Goal: Book appointment/travel/reservation

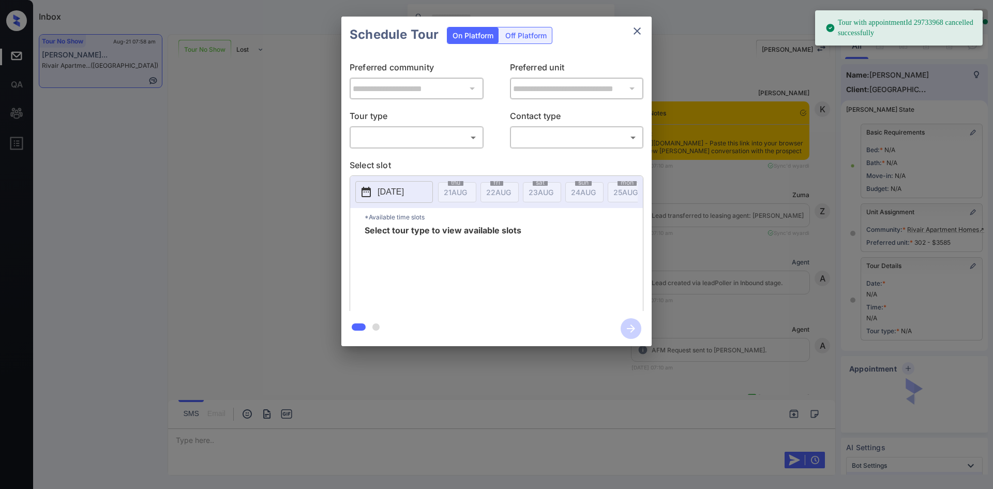
scroll to position [3432, 0]
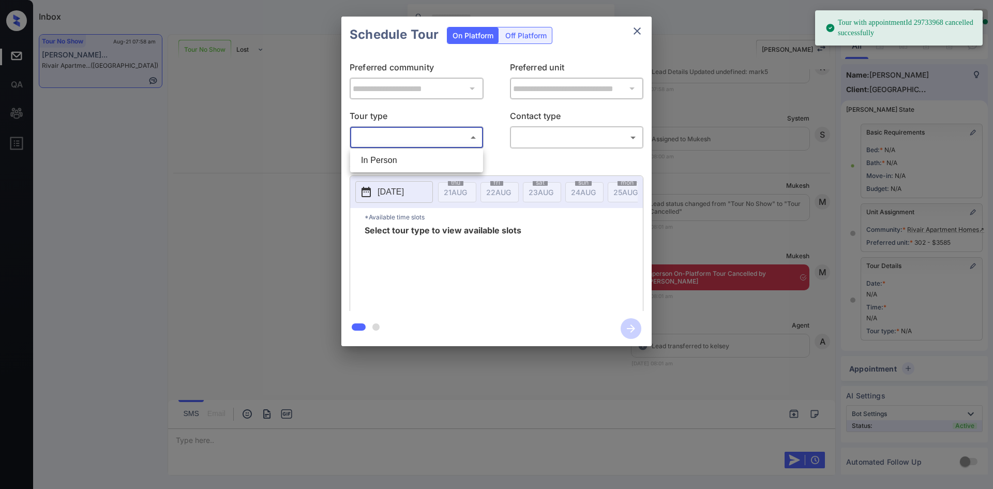
click at [443, 140] on body "Tour with appointmentId 29733968 cancelled successfully Inbox Mukesh Online Set…" at bounding box center [496, 244] width 993 height 489
click at [397, 158] on li "In Person" at bounding box center [417, 160] width 128 height 19
type input "********"
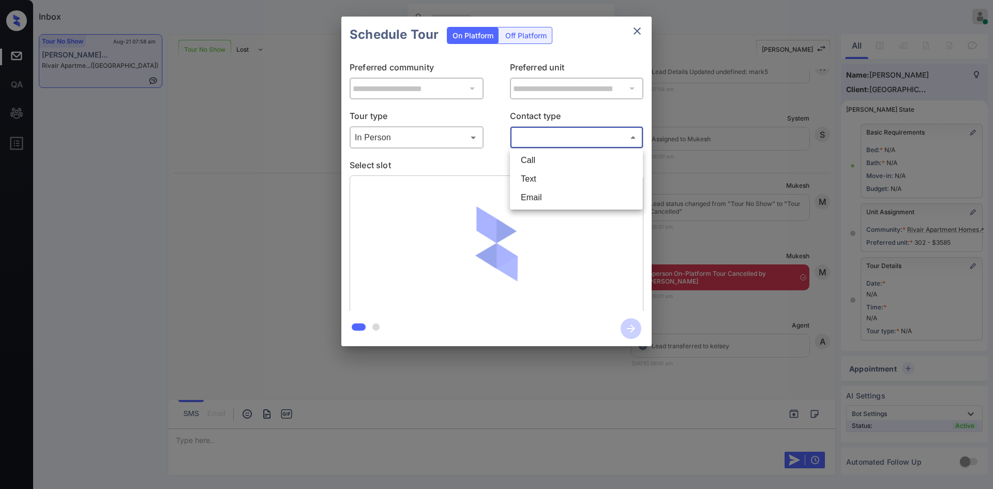
click at [548, 137] on body "Inbox Mukesh Online Set yourself offline Set yourself on break Profile Switch t…" at bounding box center [496, 244] width 993 height 489
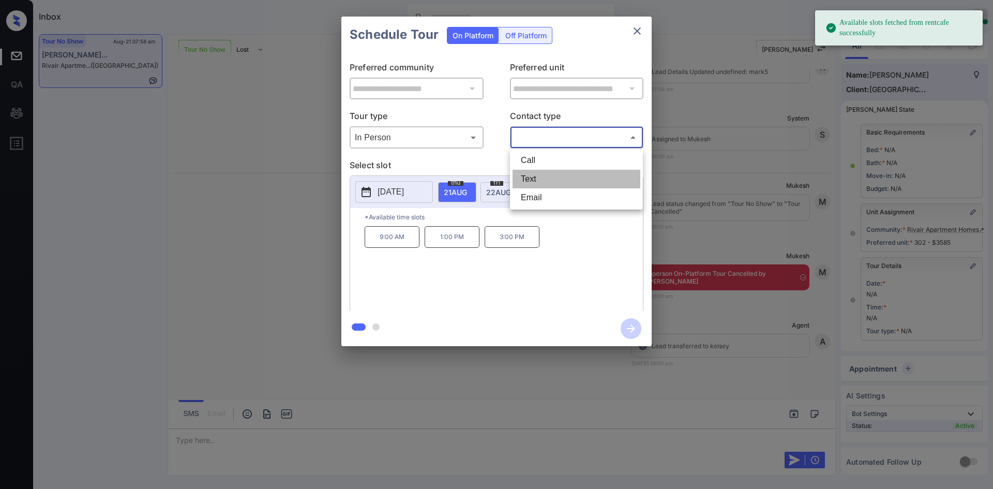
click at [534, 178] on li "Text" at bounding box center [577, 179] width 128 height 19
type input "****"
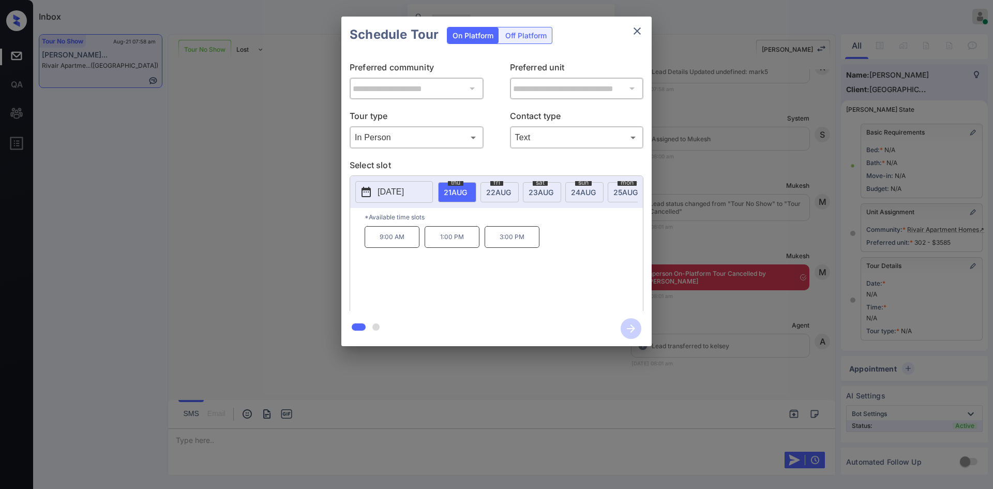
click at [265, 259] on div "**********" at bounding box center [496, 181] width 993 height 363
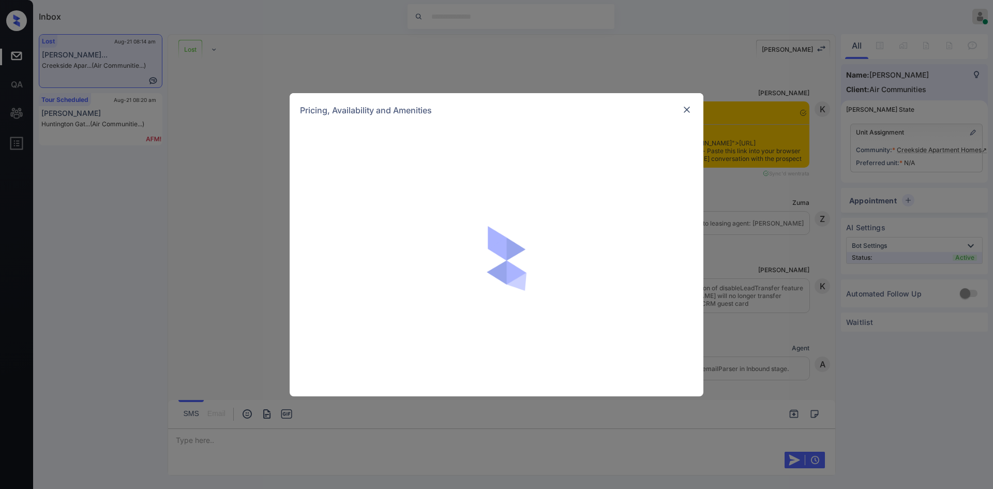
scroll to position [713, 0]
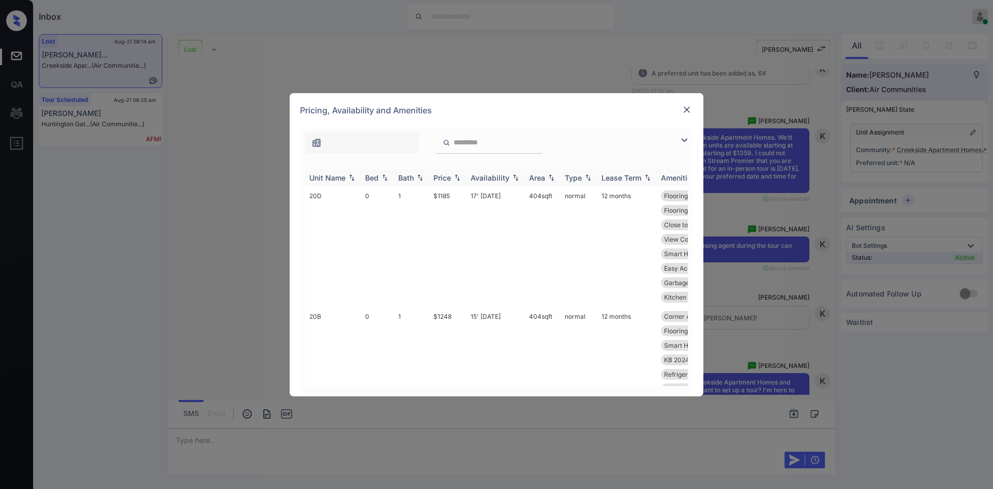
click at [449, 180] on div "Price" at bounding box center [443, 177] width 18 height 9
click at [443, 307] on td "$1189" at bounding box center [447, 367] width 37 height 121
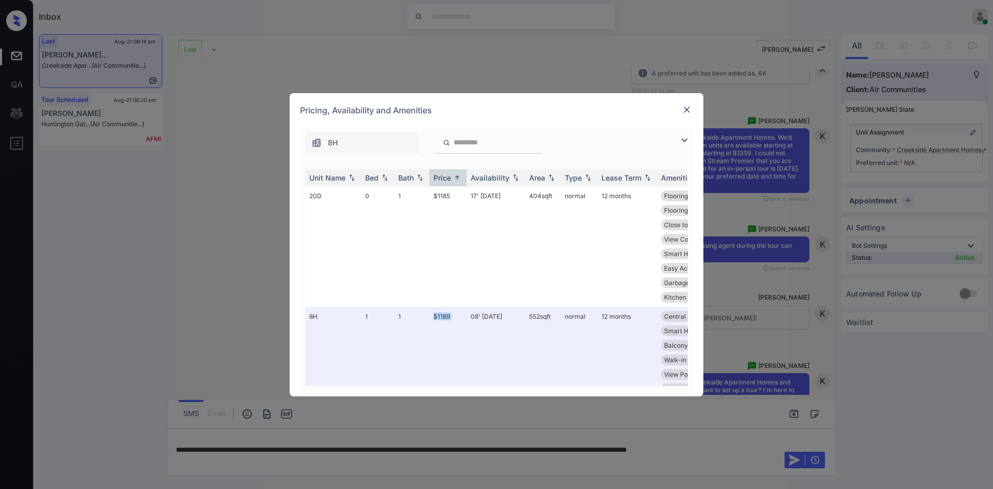
click at [687, 113] on img at bounding box center [687, 109] width 10 height 10
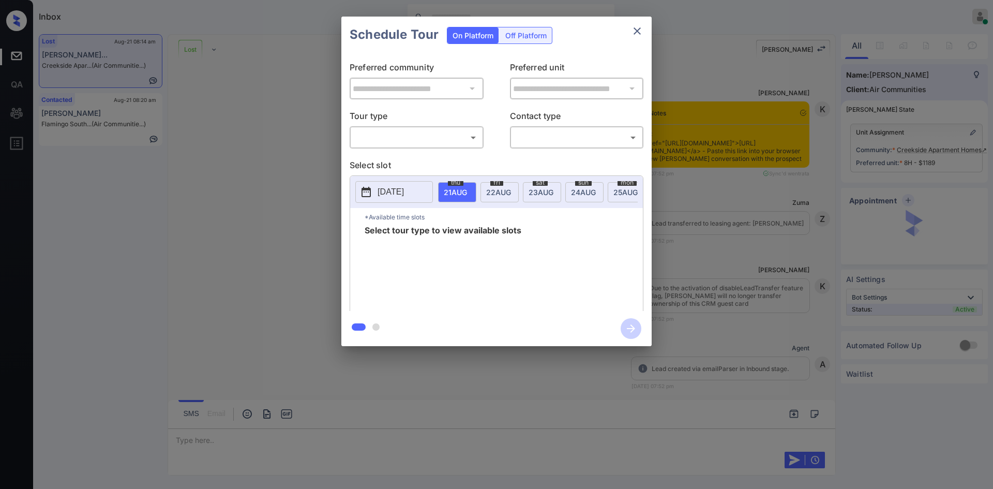
scroll to position [3169, 0]
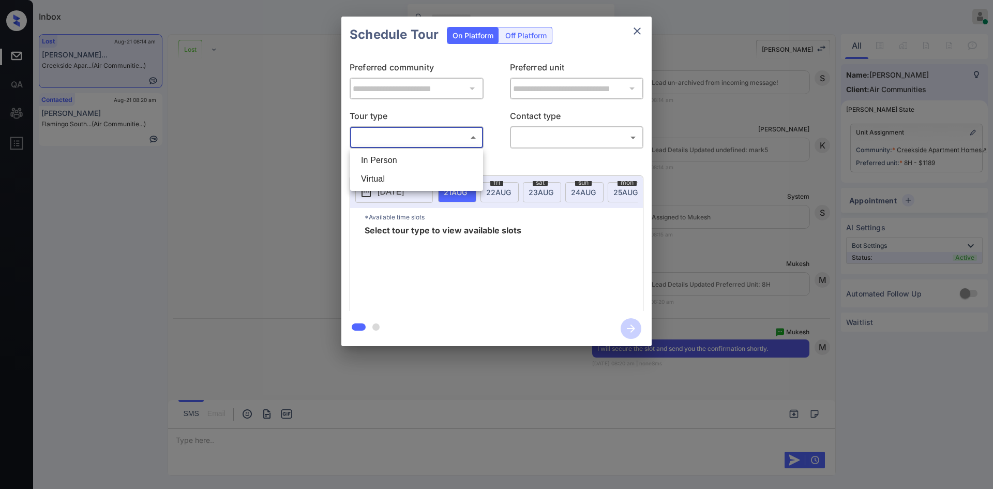
drag, startPoint x: 397, startPoint y: 140, endPoint x: 392, endPoint y: 161, distance: 21.3
click at [392, 161] on body "Inbox Mukesh Online Set yourself offline Set yourself on break Profile Switch t…" at bounding box center [496, 244] width 993 height 489
click at [392, 161] on li "In Person" at bounding box center [417, 160] width 128 height 19
type input "********"
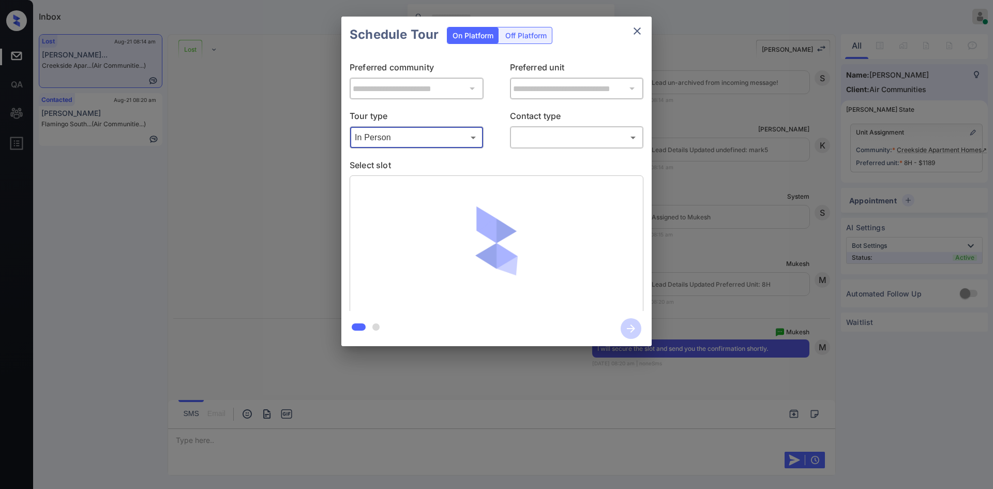
click at [562, 131] on body "Inbox Mukesh Online Set yourself offline Set yourself on break Profile Switch t…" at bounding box center [496, 244] width 993 height 489
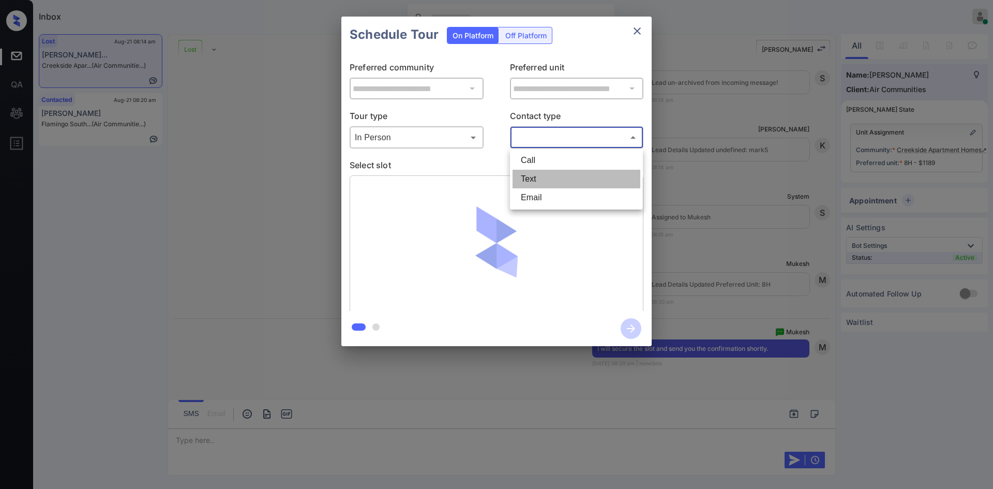
click at [540, 171] on li "Text" at bounding box center [577, 179] width 128 height 19
type input "****"
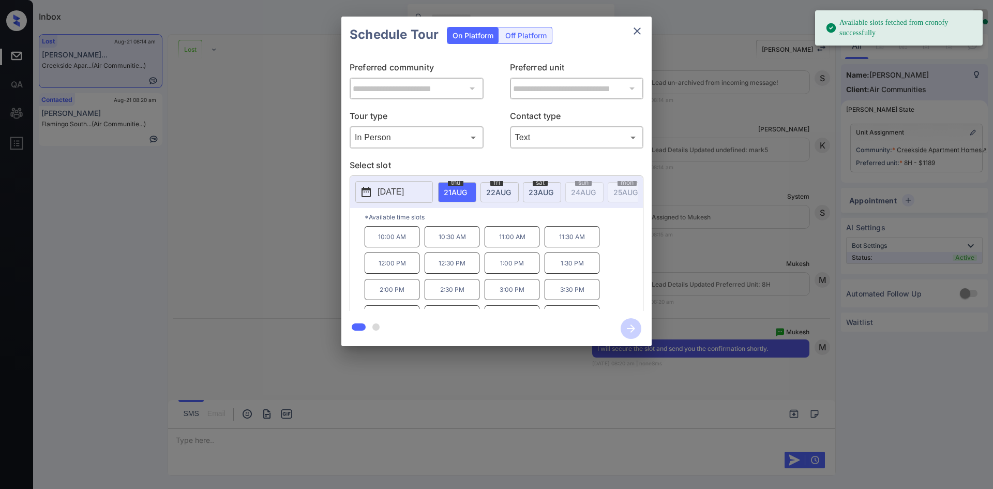
click at [398, 199] on button "2025-08-21" at bounding box center [394, 192] width 78 height 22
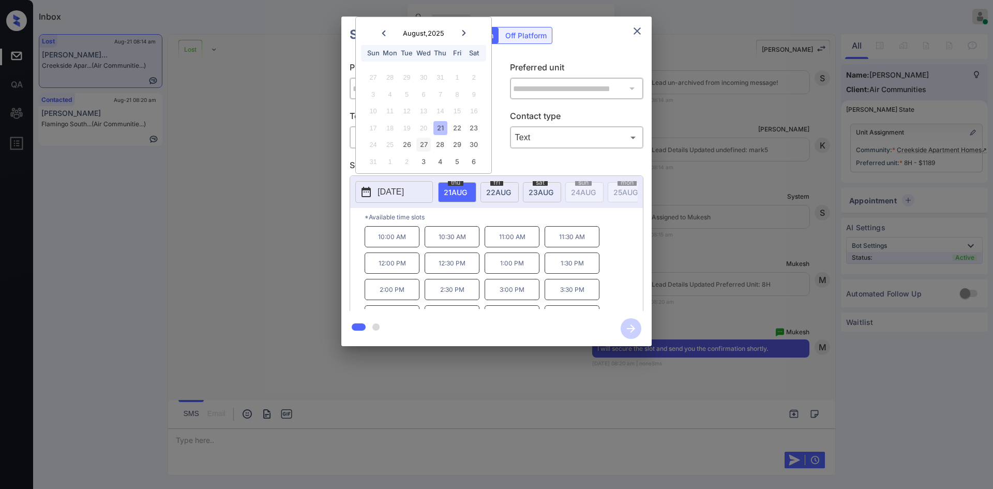
click at [430, 145] on div "27" at bounding box center [423, 145] width 14 height 14
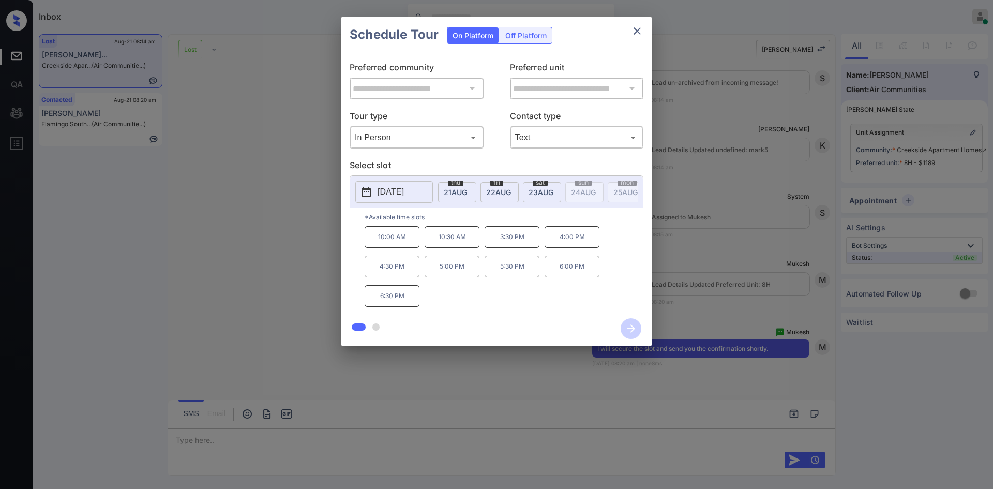
click at [392, 247] on p "10:00 AM" at bounding box center [392, 237] width 55 height 22
click at [631, 327] on icon "button" at bounding box center [631, 328] width 21 height 21
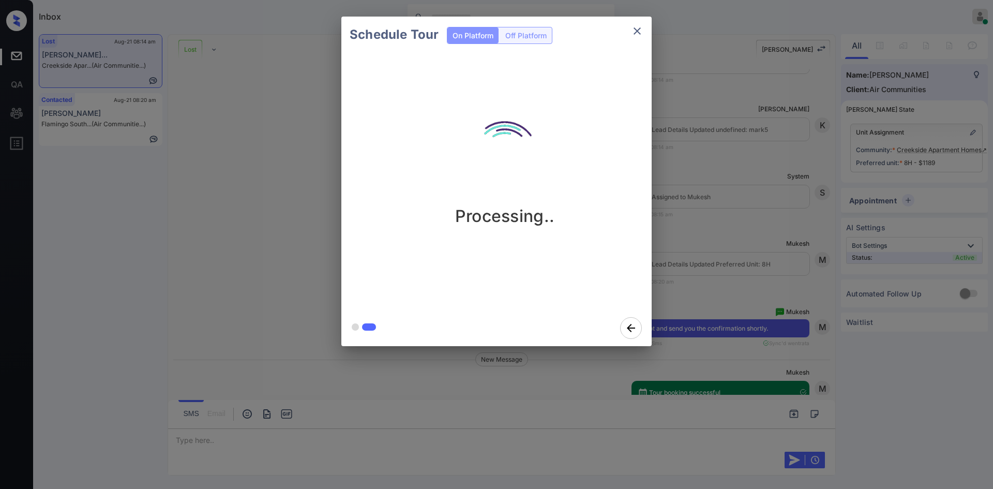
scroll to position [3408, 0]
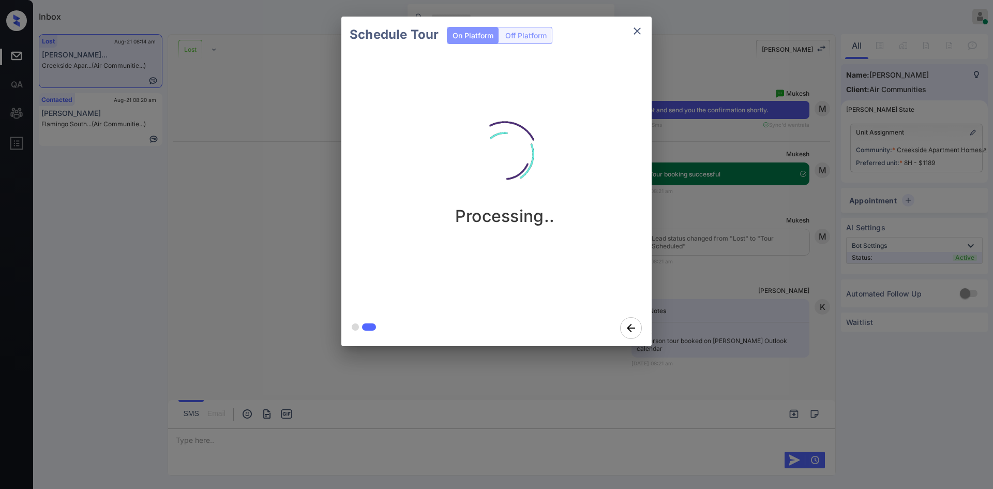
click at [691, 113] on div "Schedule Tour On Platform Off Platform Processing.." at bounding box center [496, 181] width 993 height 363
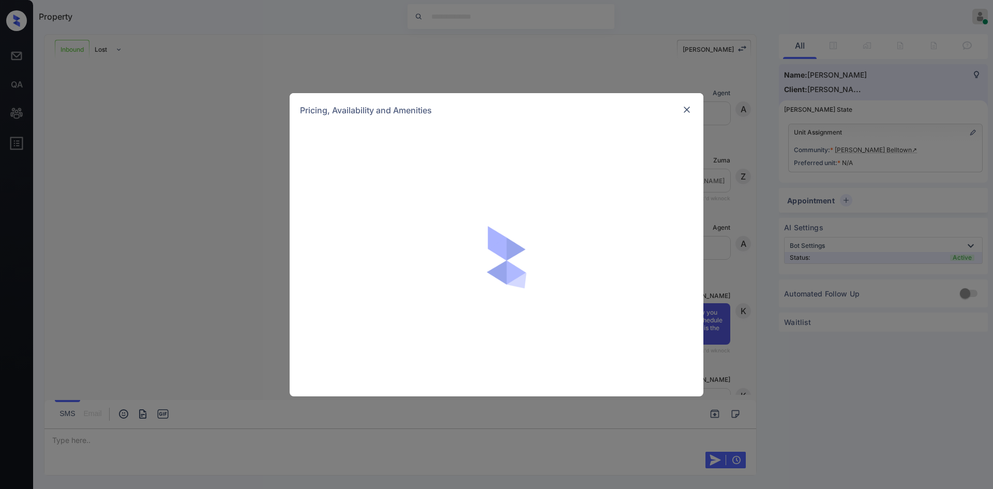
scroll to position [304, 0]
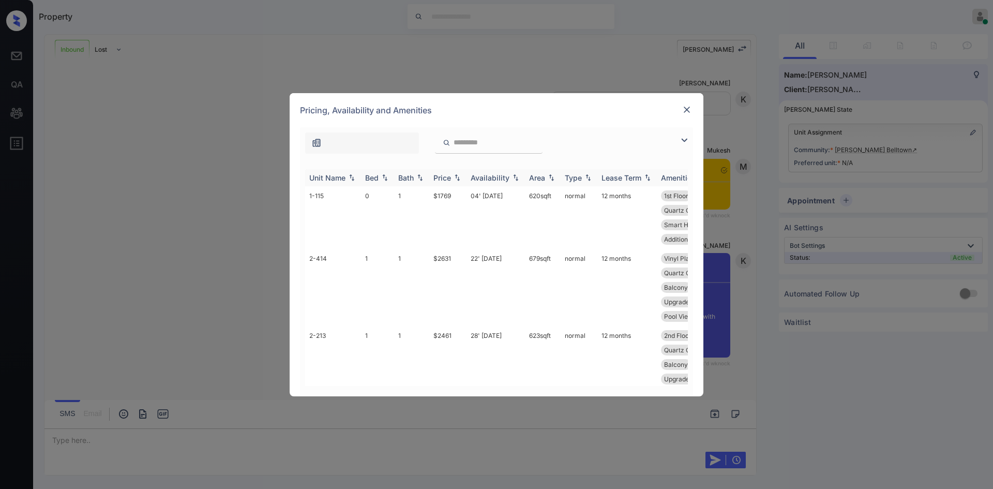
click at [438, 178] on div "Price" at bounding box center [443, 177] width 18 height 9
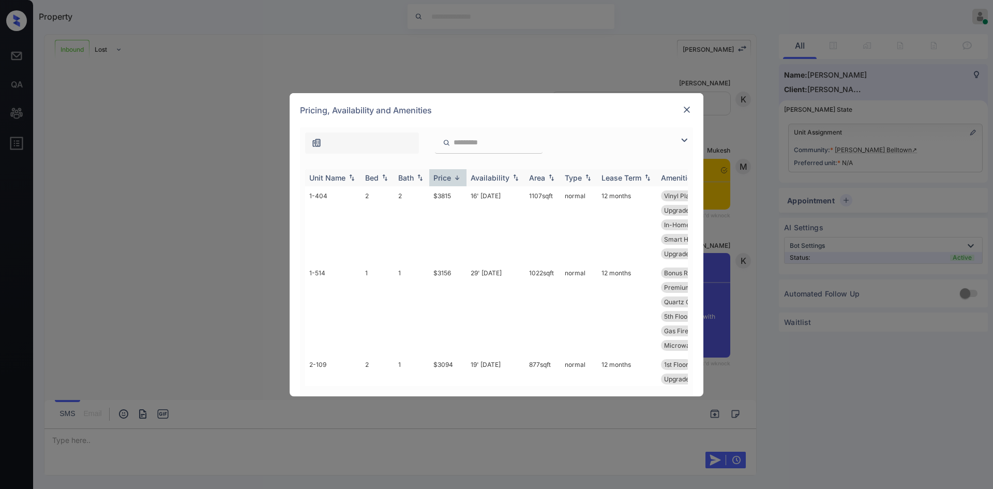
click at [438, 178] on div "Price" at bounding box center [443, 177] width 18 height 9
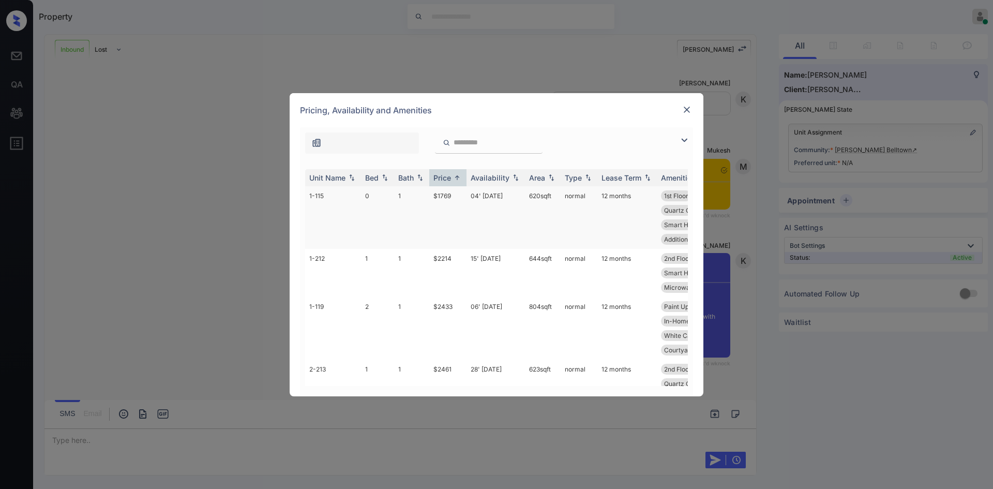
click at [444, 197] on td "$1769" at bounding box center [447, 217] width 37 height 63
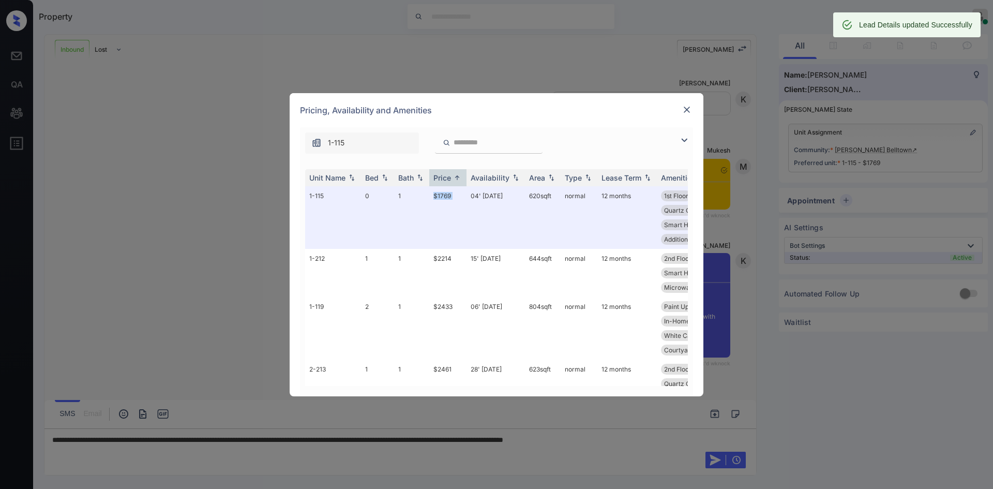
click at [688, 106] on img at bounding box center [687, 109] width 10 height 10
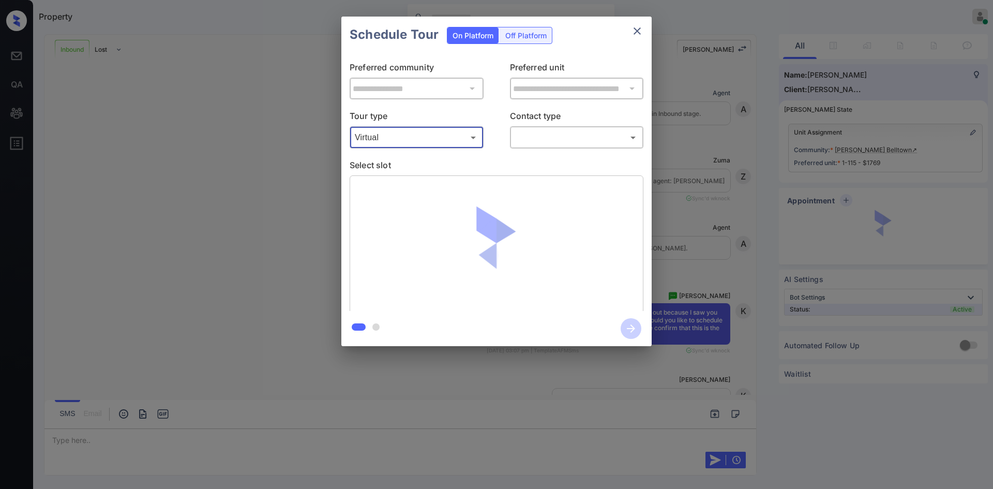
scroll to position [371, 0]
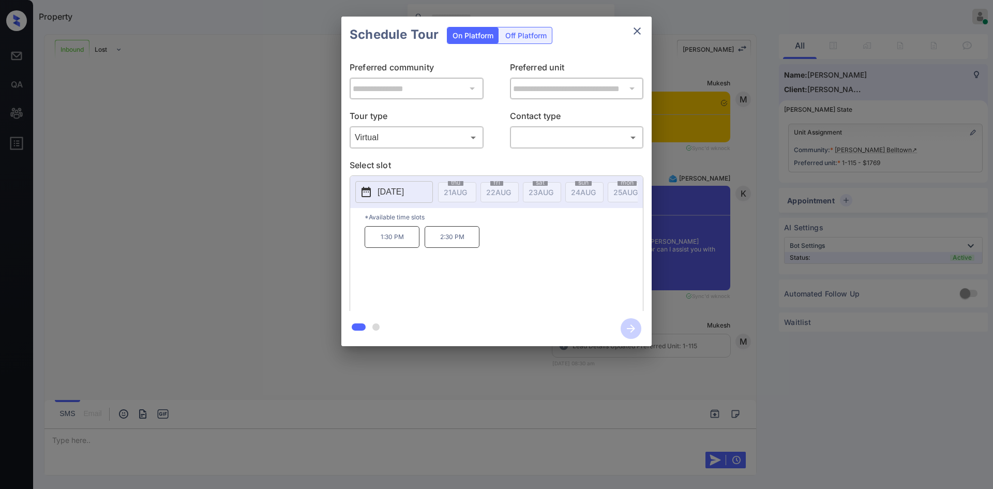
click at [404, 187] on p "[DATE]" at bounding box center [391, 192] width 26 height 12
click at [701, 44] on div "**********" at bounding box center [496, 181] width 993 height 363
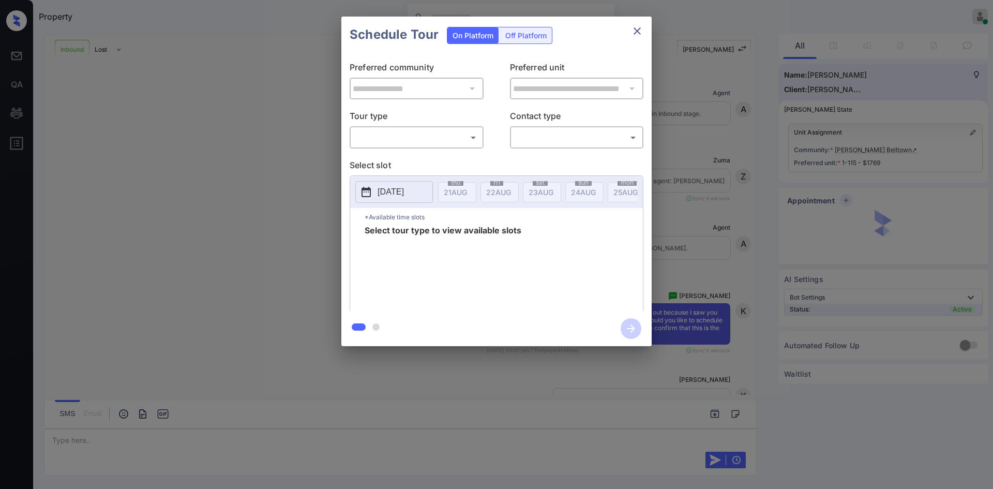
scroll to position [466, 0]
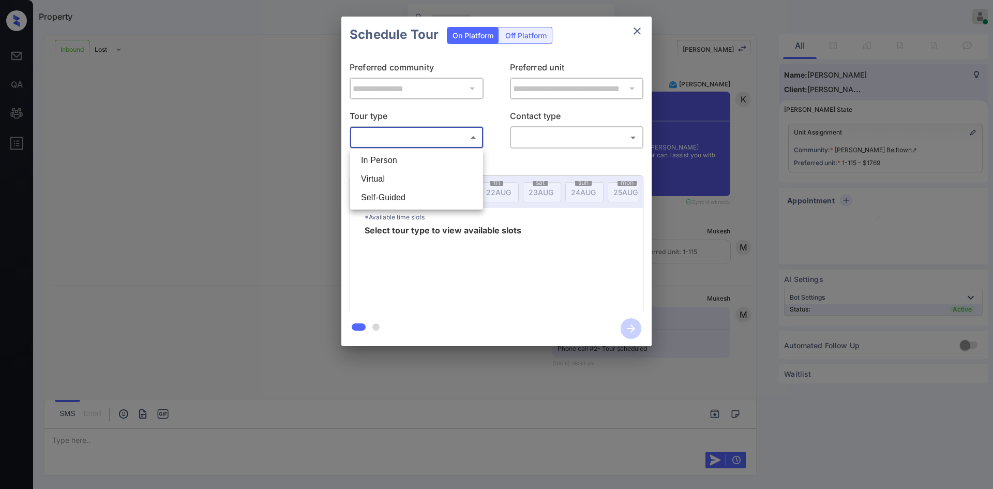
click at [405, 141] on body "Property Mukesh Online Set yourself offline Set yourself on break Profile Switc…" at bounding box center [496, 244] width 993 height 489
click at [392, 186] on li "Virtual" at bounding box center [417, 179] width 128 height 19
type input "*******"
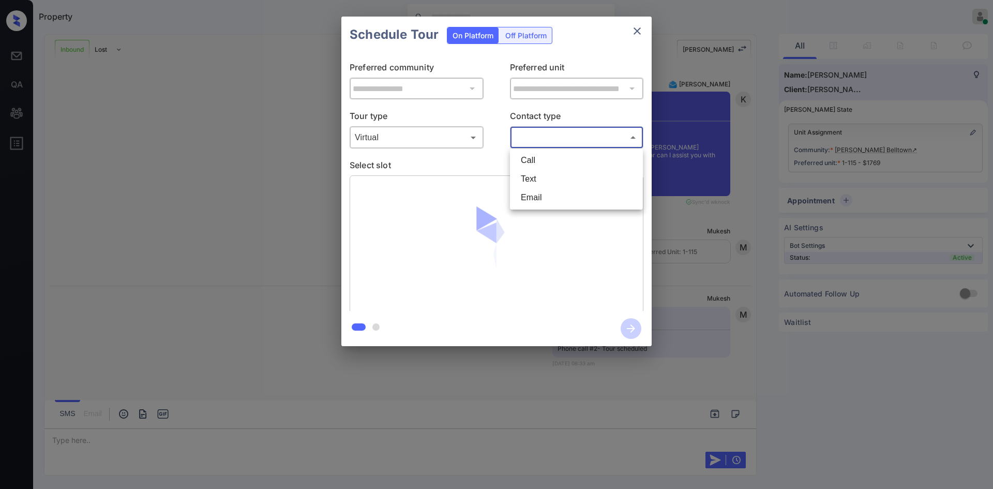
click at [570, 131] on body "Property Mukesh Online Set yourself offline Set yourself on break Profile Switc…" at bounding box center [496, 244] width 993 height 489
click at [544, 184] on li "Text" at bounding box center [577, 179] width 128 height 19
type input "****"
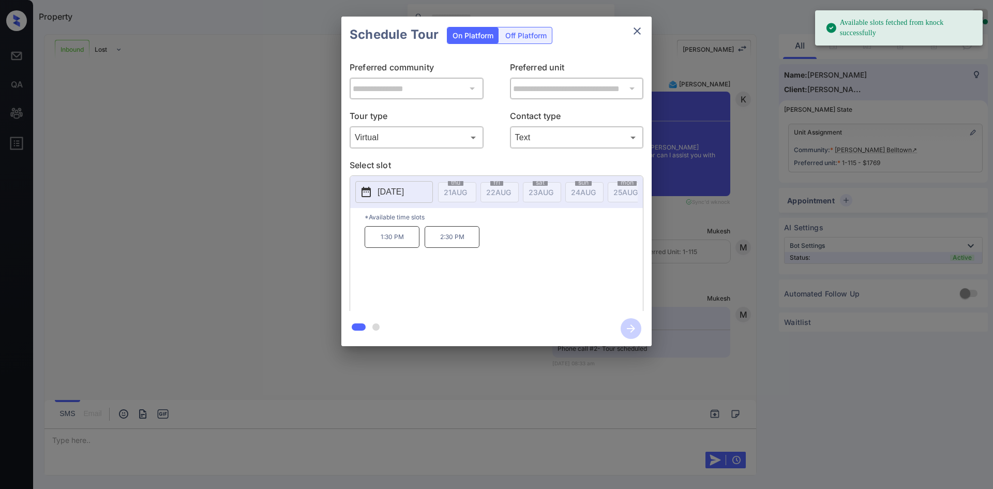
click at [395, 237] on p "1:30 PM" at bounding box center [392, 237] width 55 height 22
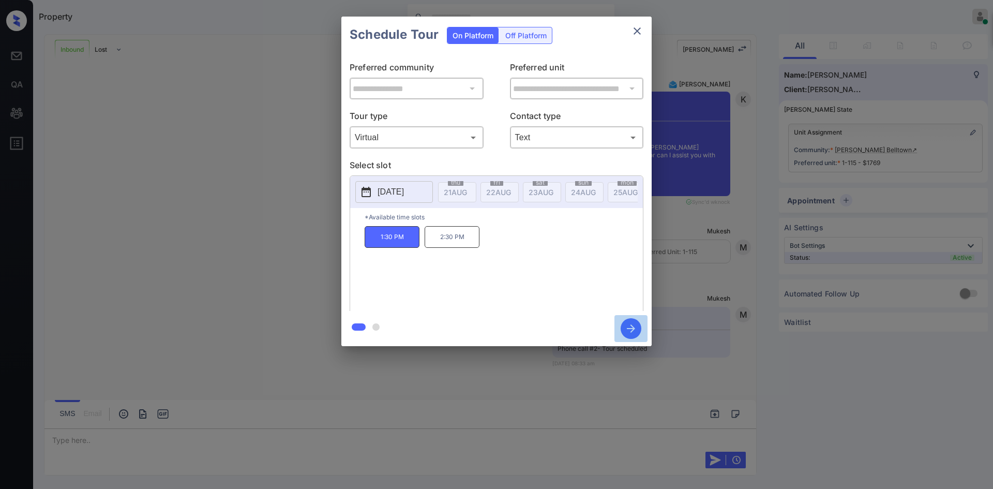
click at [626, 322] on icon "button" at bounding box center [631, 328] width 21 height 21
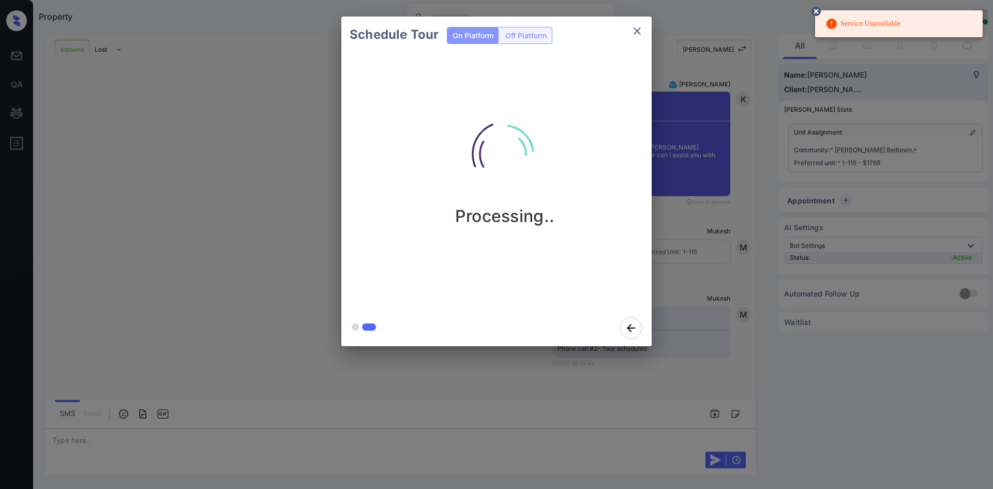
click at [811, 13] on icon at bounding box center [816, 11] width 12 height 12
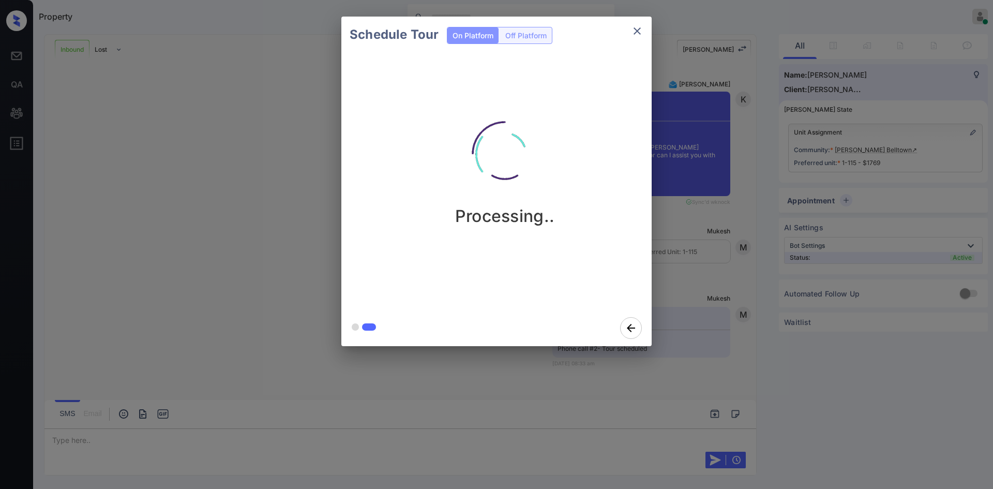
click at [698, 76] on div "Schedule Tour On Platform Off Platform Processing.." at bounding box center [496, 181] width 993 height 363
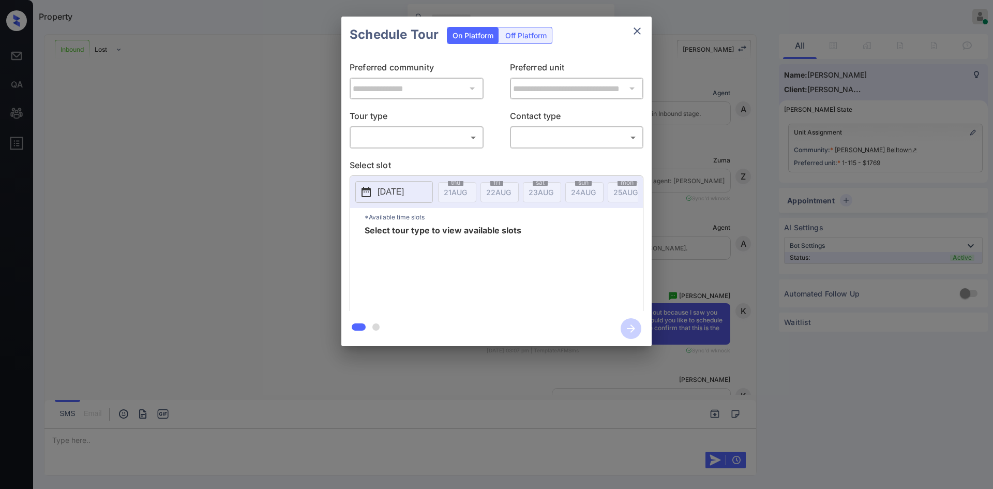
scroll to position [466, 0]
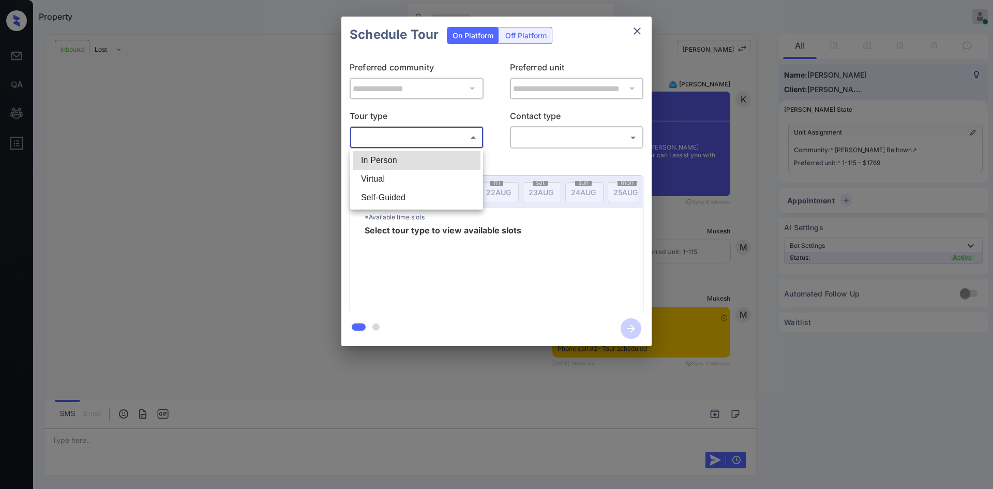
drag, startPoint x: 451, startPoint y: 135, endPoint x: 385, endPoint y: 183, distance: 81.4
click at [385, 183] on body "Property Mukesh Online Set yourself offline Set yourself on break Profile Switc…" at bounding box center [496, 244] width 993 height 489
click at [385, 183] on li "Virtual" at bounding box center [417, 179] width 128 height 19
type input "*******"
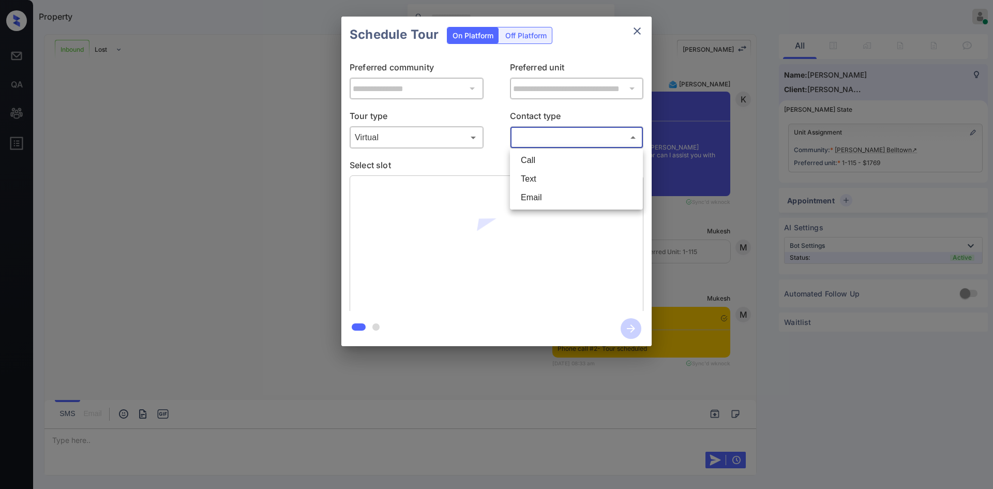
click at [561, 138] on body "Property Mukesh Online Set yourself offline Set yourself on break Profile Switc…" at bounding box center [496, 244] width 993 height 489
click at [541, 179] on li "Text" at bounding box center [577, 179] width 128 height 19
type input "****"
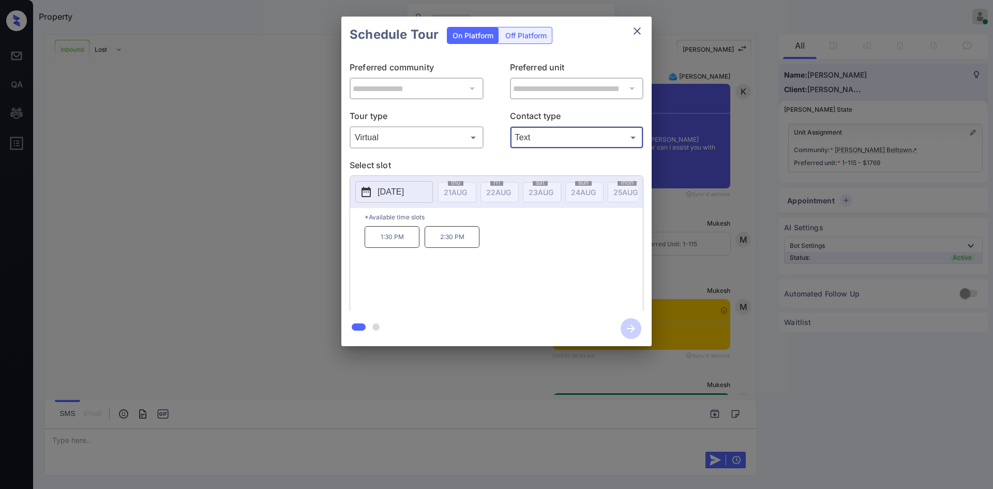
scroll to position [718, 0]
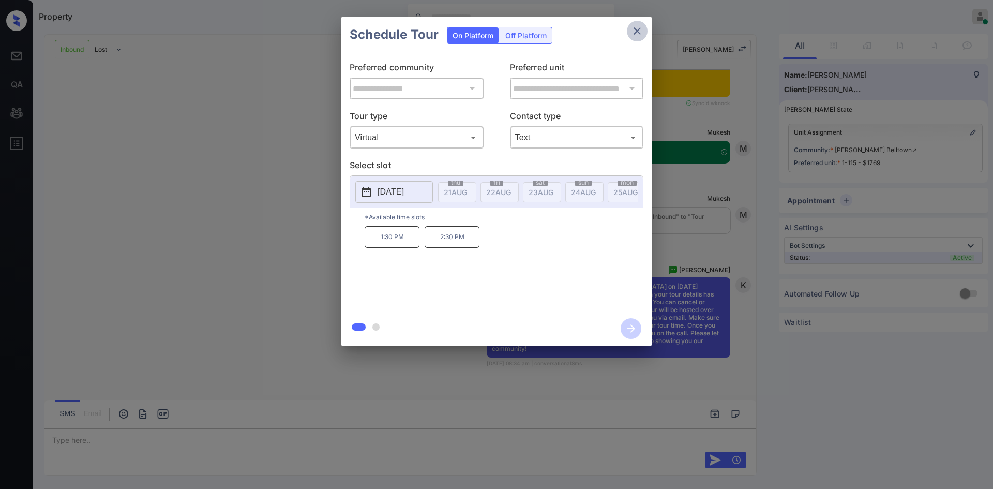
click at [637, 25] on icon "close" at bounding box center [637, 31] width 12 height 12
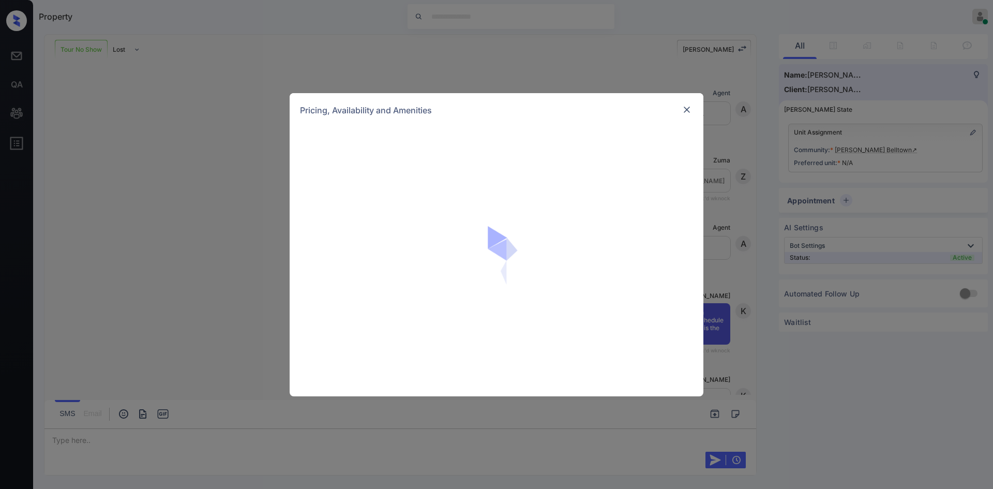
scroll to position [2145, 0]
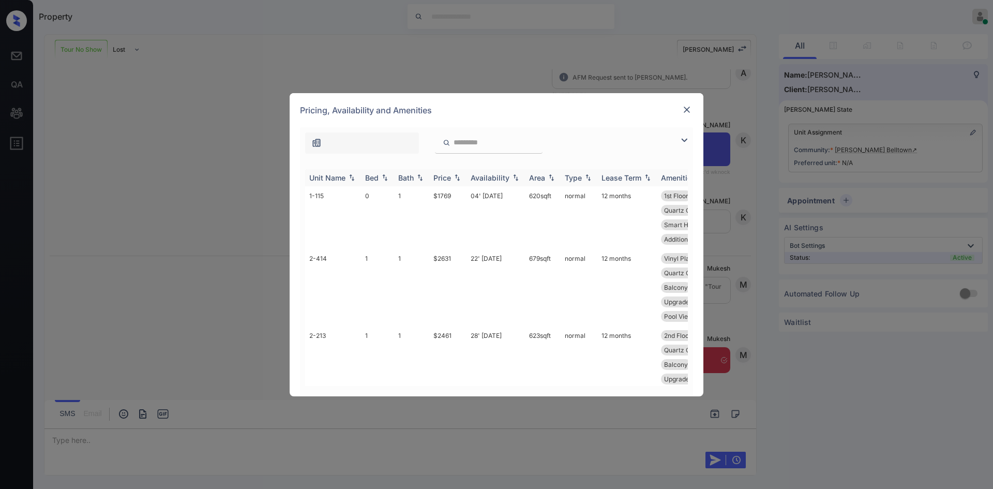
click at [446, 181] on div "Price" at bounding box center [443, 177] width 18 height 9
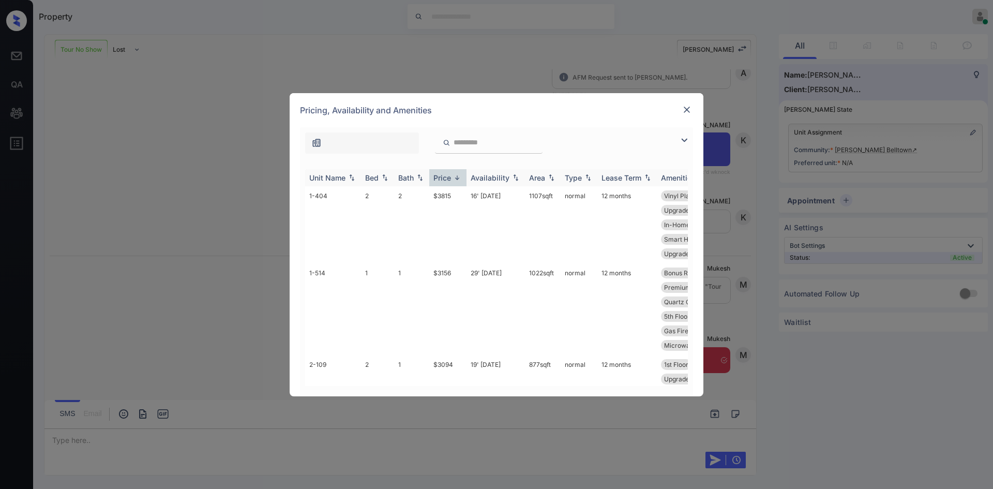
click at [446, 181] on div "Price" at bounding box center [443, 177] width 18 height 9
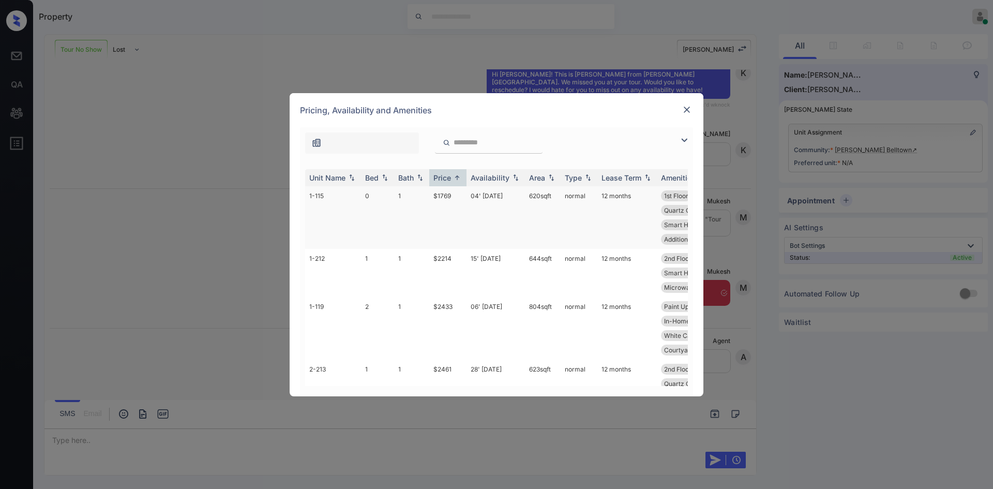
click at [443, 193] on td "$1769" at bounding box center [447, 217] width 37 height 63
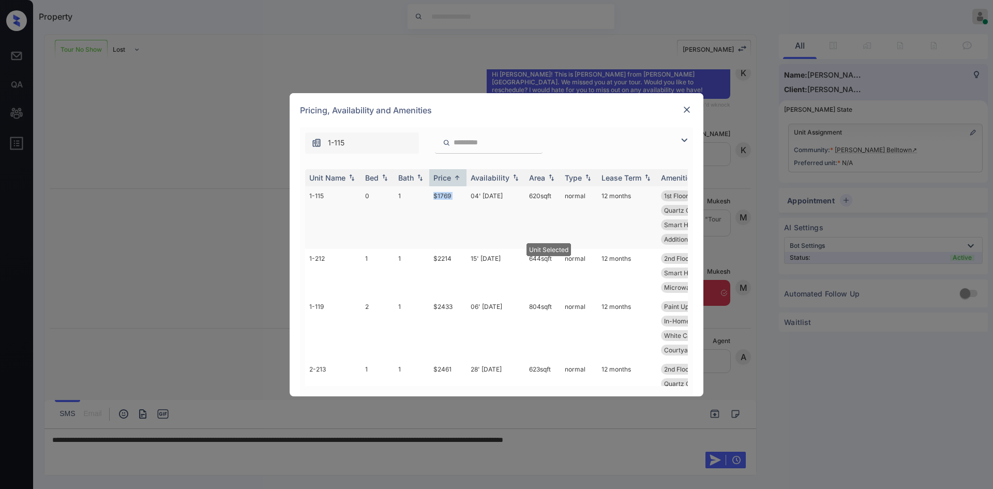
click at [443, 193] on td "$1769" at bounding box center [447, 217] width 37 height 63
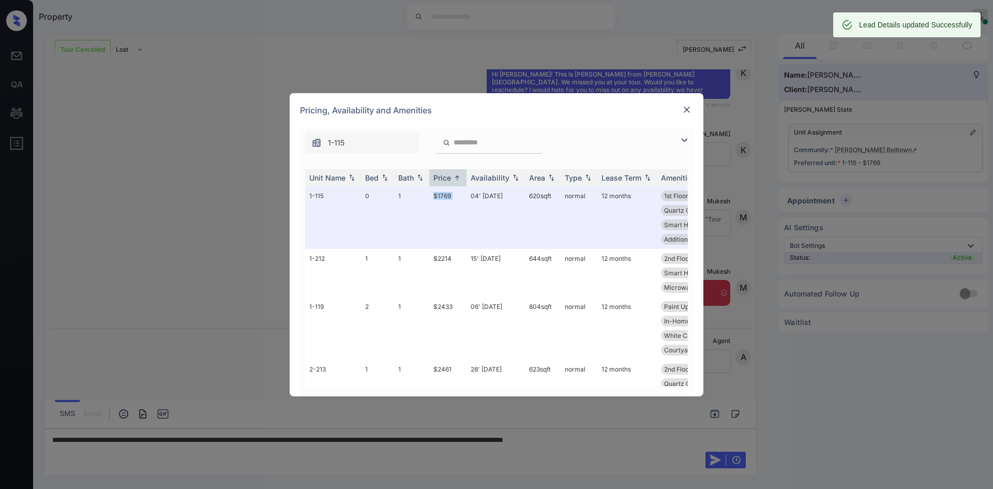
click at [690, 110] on img at bounding box center [687, 109] width 10 height 10
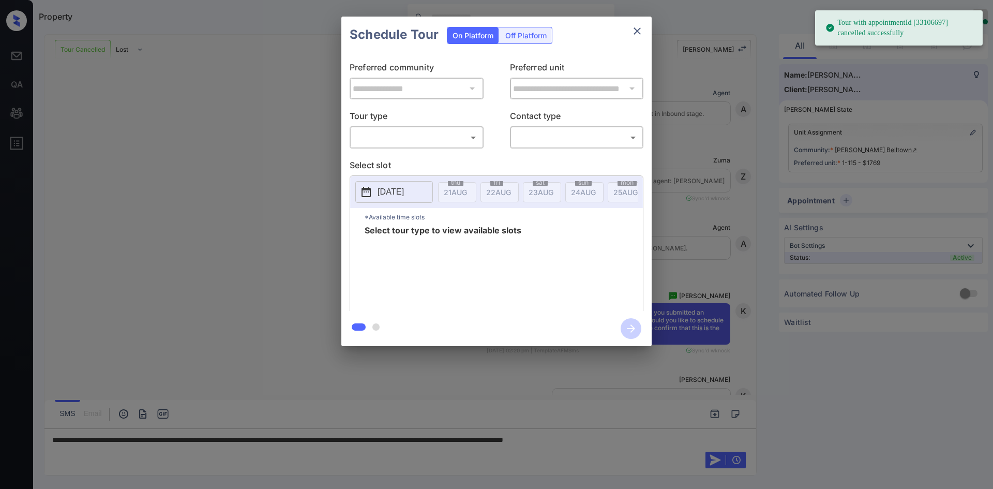
scroll to position [2279, 0]
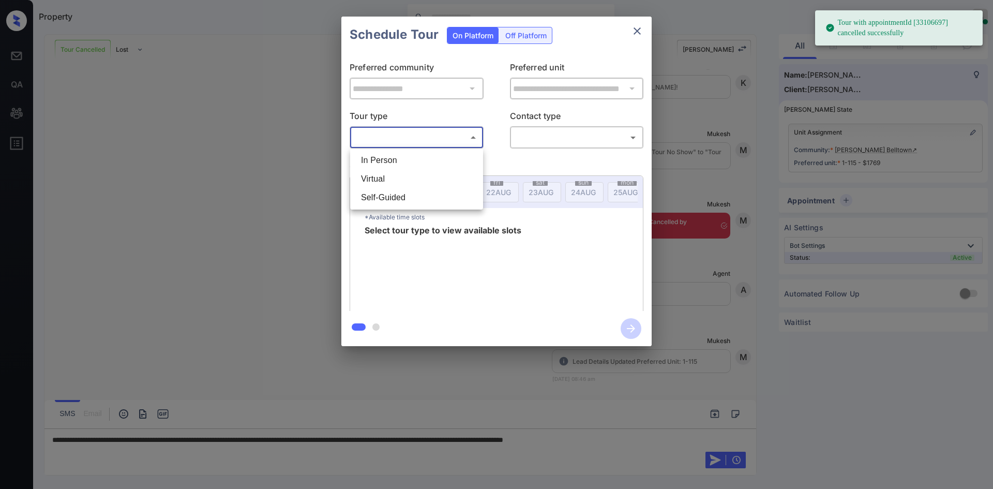
click at [430, 138] on body "Tour with appointmentId [33106697] cancelled successfully Property Mukesh Onlin…" at bounding box center [496, 244] width 993 height 489
click at [408, 160] on li "In Person" at bounding box center [417, 160] width 128 height 19
type input "********"
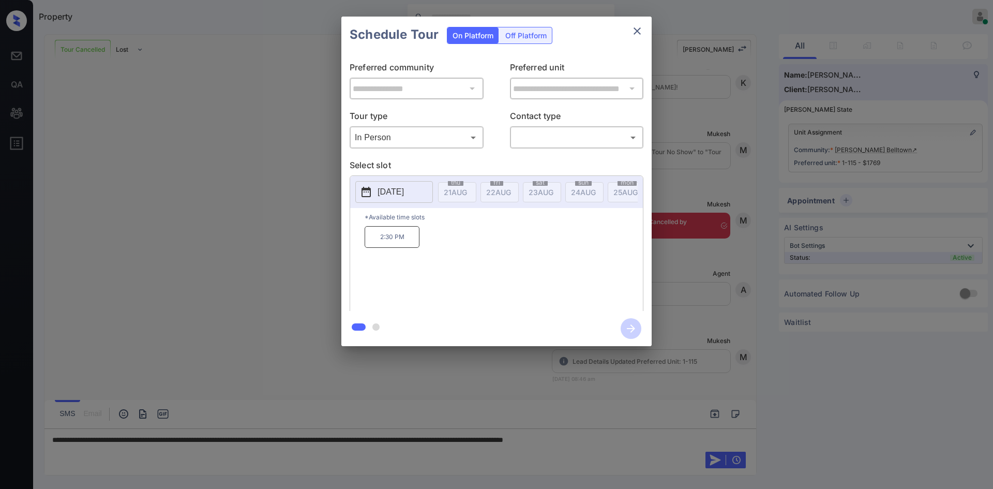
click at [404, 192] on p "2025-08-28" at bounding box center [391, 192] width 26 height 12
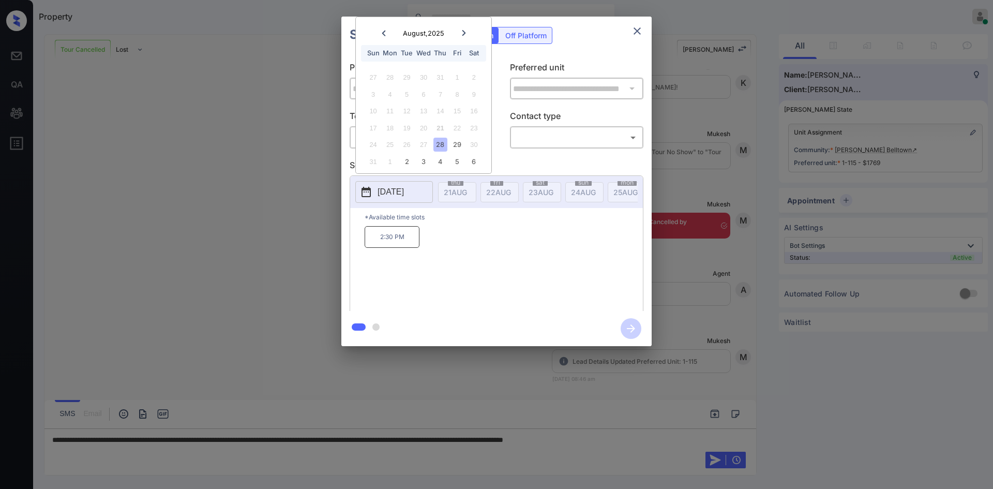
click at [642, 29] on icon "close" at bounding box center [637, 31] width 12 height 12
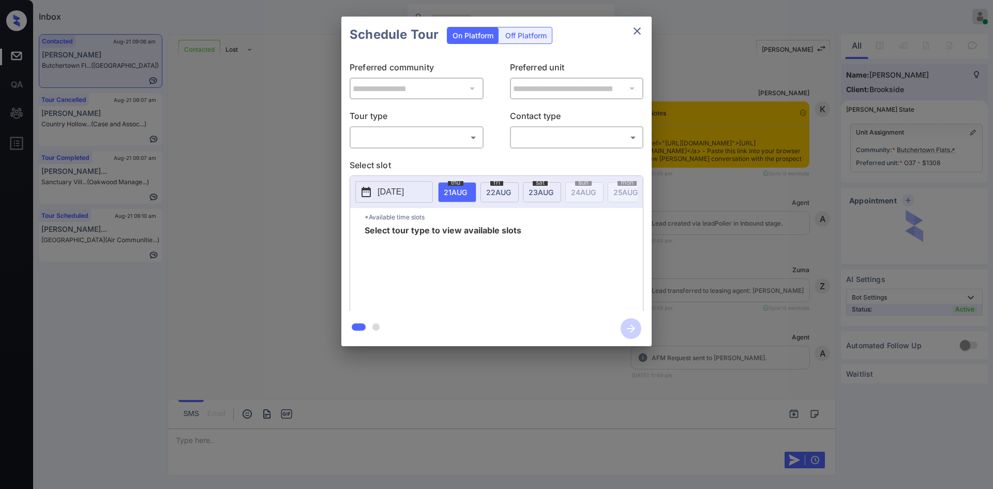
scroll to position [0, 5]
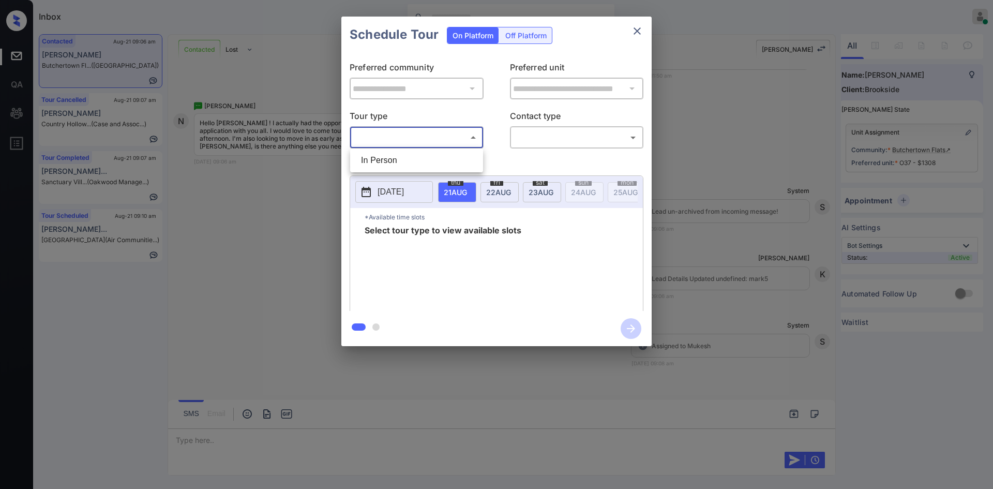
drag, startPoint x: 378, startPoint y: 137, endPoint x: 377, endPoint y: 160, distance: 22.8
click at [377, 160] on body "Inbox Mukesh Online Set yourself offline Set yourself on break Profile Switch t…" at bounding box center [496, 244] width 993 height 489
click at [377, 160] on li "In Person" at bounding box center [417, 160] width 128 height 19
type input "********"
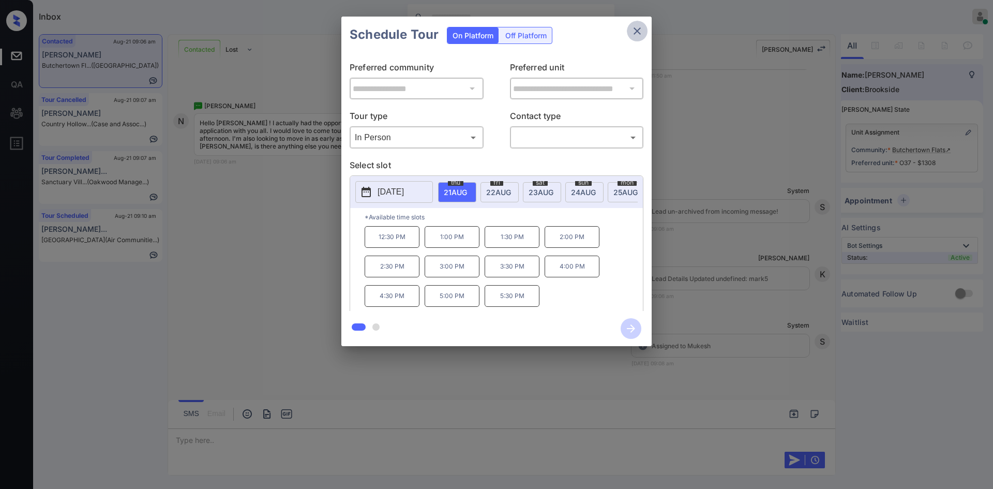
click at [641, 28] on icon "close" at bounding box center [637, 31] width 12 height 12
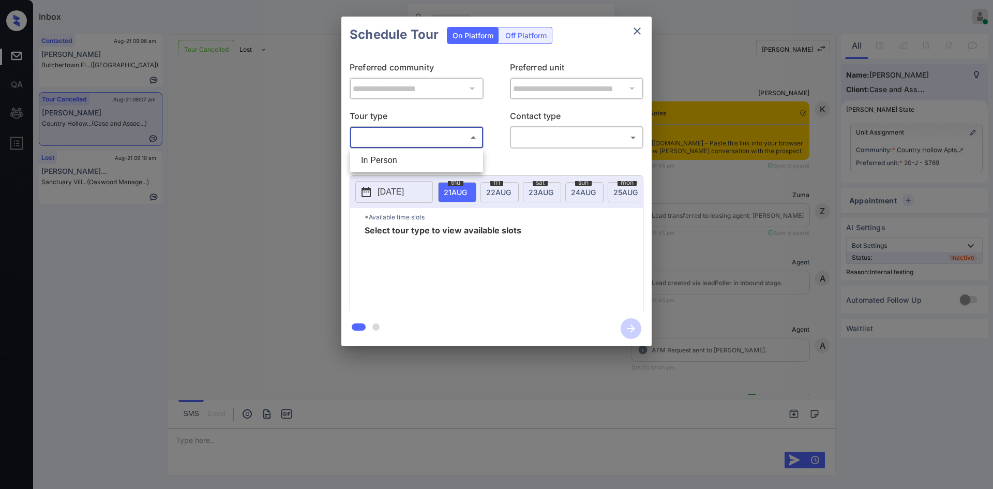
scroll to position [0, 5]
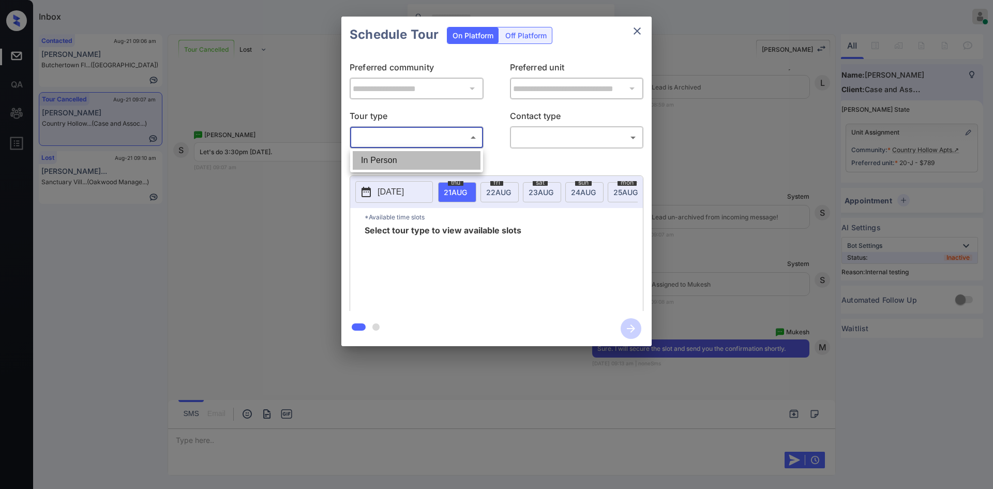
click at [403, 165] on li "In Person" at bounding box center [417, 160] width 128 height 19
type input "********"
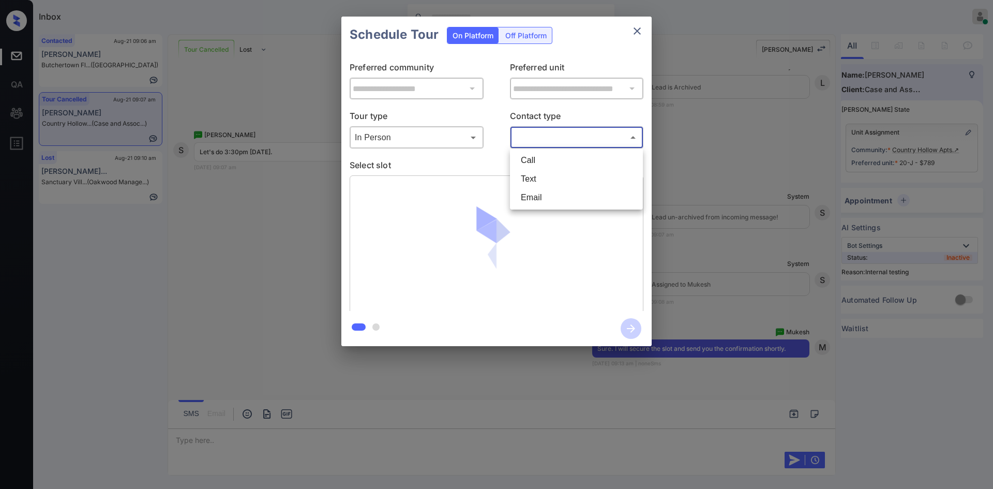
click at [532, 146] on body "Inbox Mukesh Online Set yourself offline Set yourself on break Profile Switch t…" at bounding box center [496, 244] width 993 height 489
click at [529, 177] on li "Text" at bounding box center [577, 179] width 128 height 19
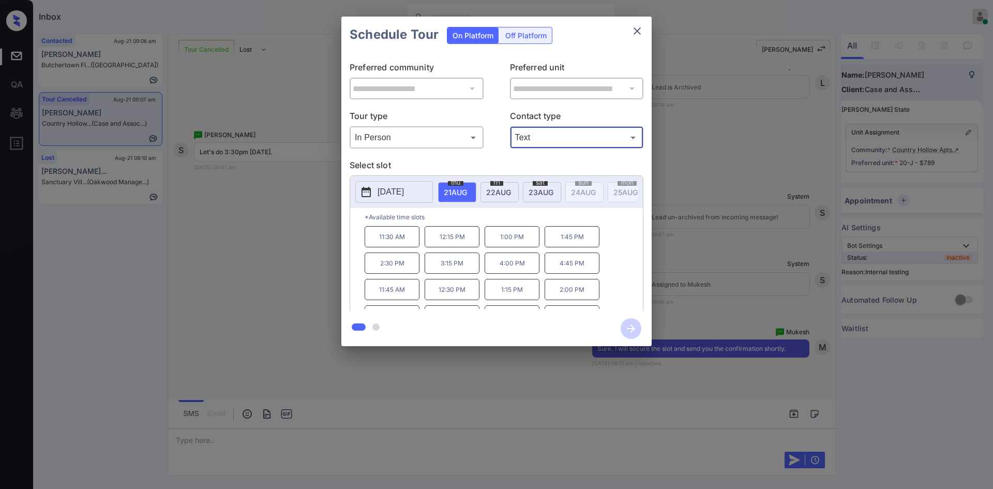
type input "****"
click at [639, 30] on icon "close" at bounding box center [637, 31] width 12 height 12
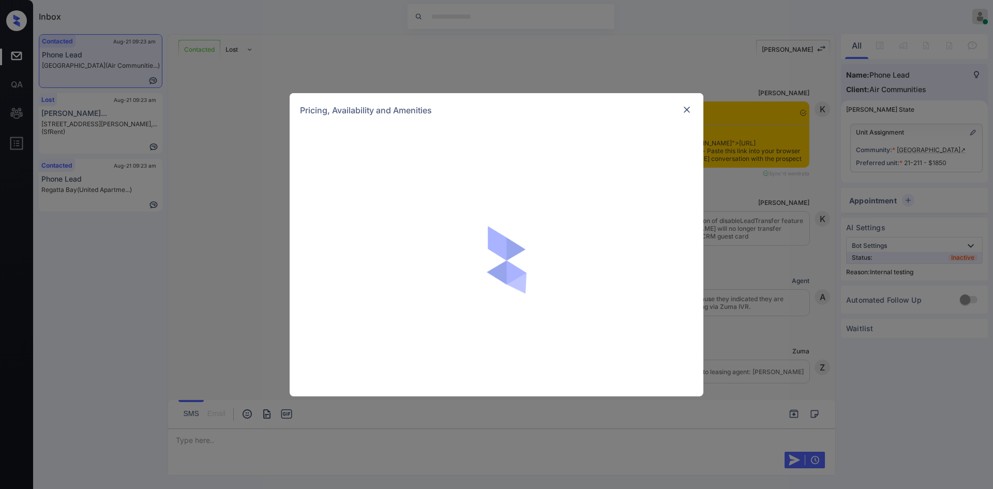
scroll to position [2392, 0]
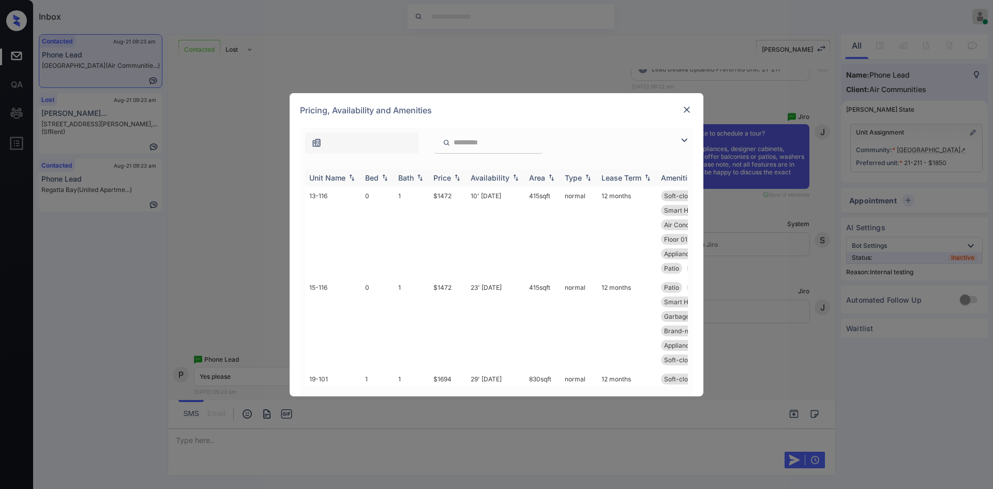
click at [447, 177] on div "Price" at bounding box center [443, 177] width 18 height 9
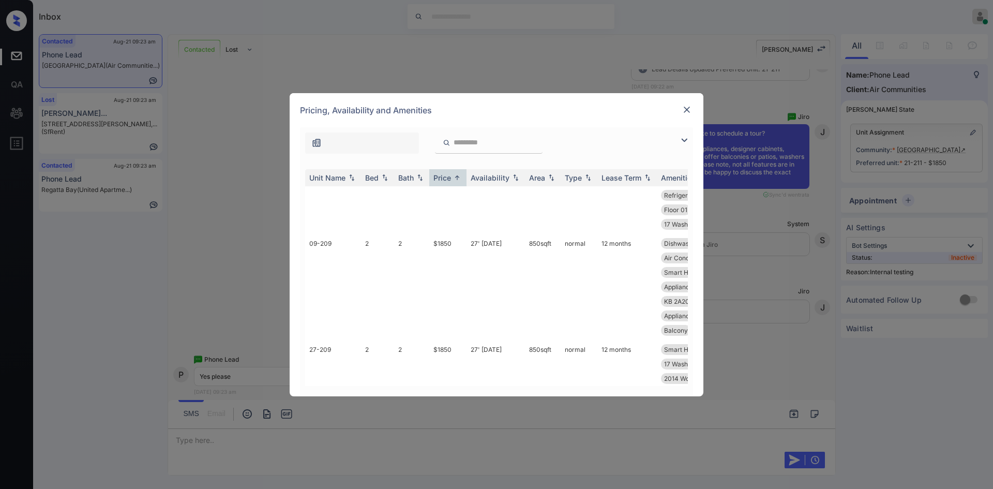
scroll to position [305, 0]
click at [683, 111] on img at bounding box center [687, 109] width 10 height 10
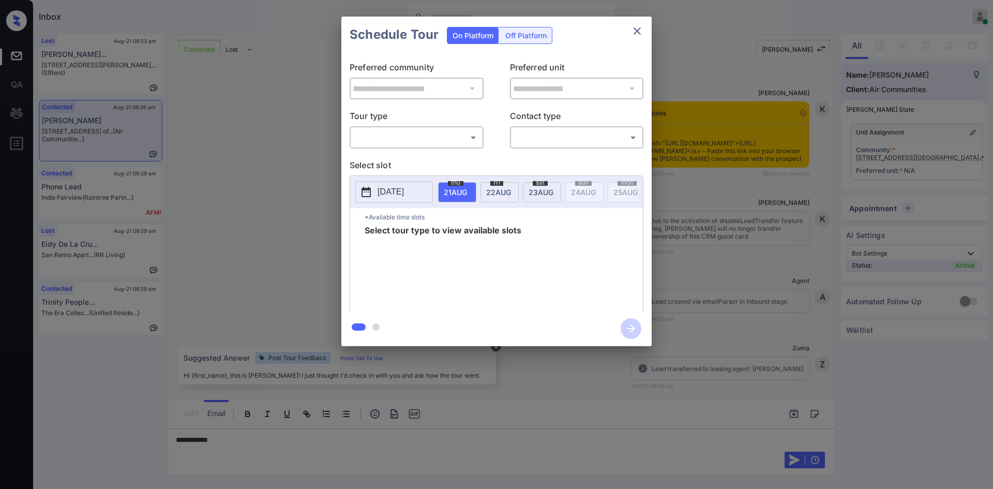
scroll to position [1245, 0]
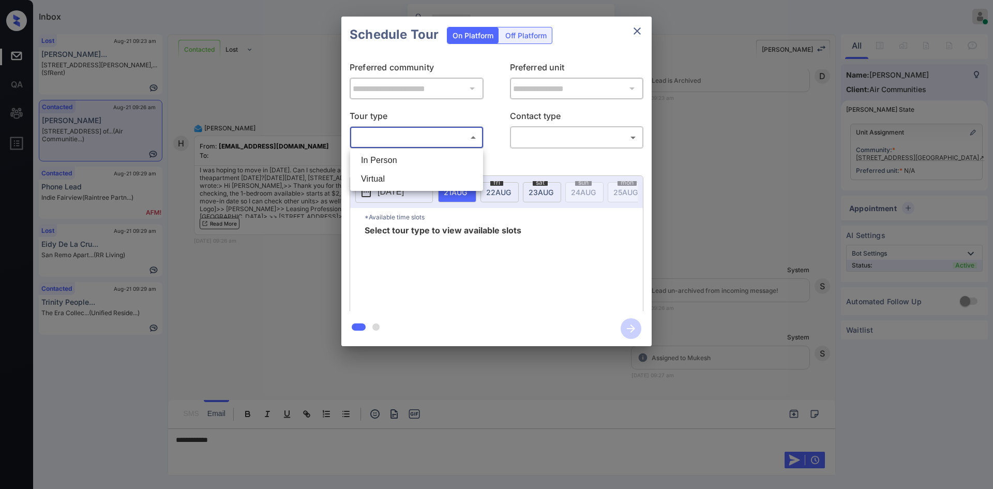
click at [420, 140] on body "Inbox Mukesh Online Set yourself offline Set yourself on break Profile Switch t…" at bounding box center [496, 244] width 993 height 489
click at [410, 156] on li "In Person" at bounding box center [417, 160] width 128 height 19
type input "********"
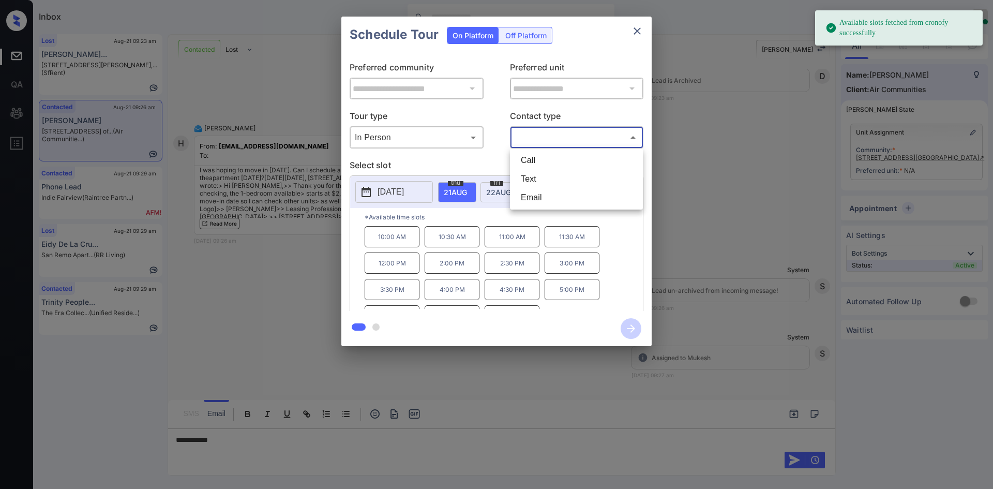
drag, startPoint x: 577, startPoint y: 140, endPoint x: 559, endPoint y: 186, distance: 48.8
click at [559, 186] on body "Available slots fetched from cronofy successfully Inbox Mukesh Online Set yours…" at bounding box center [496, 244] width 993 height 489
click at [559, 186] on li "Text" at bounding box center [577, 179] width 128 height 19
type input "****"
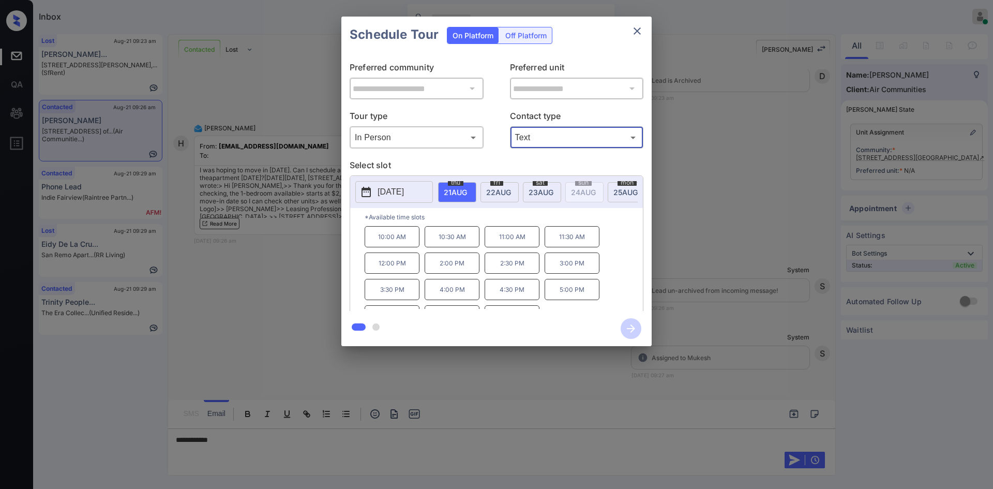
click at [467, 192] on span "23 AUG" at bounding box center [455, 192] width 23 height 9
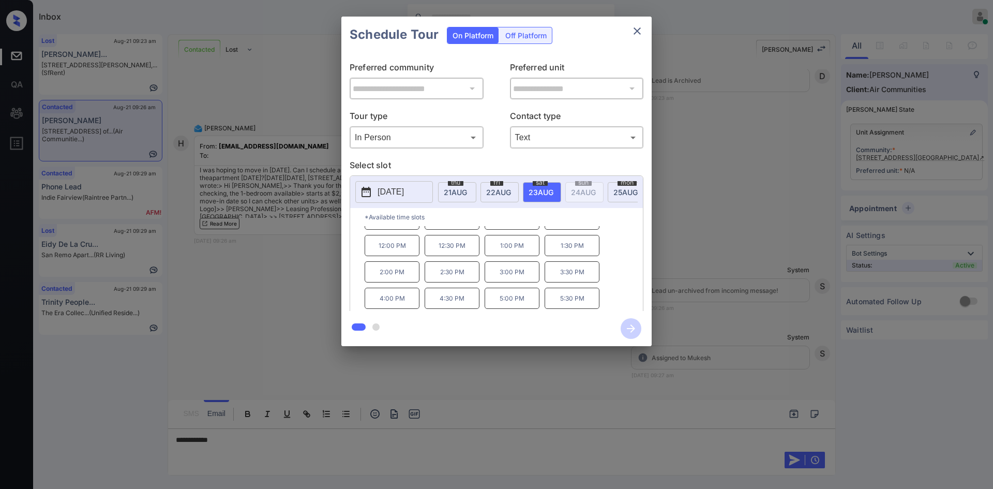
click at [790, 188] on div "**********" at bounding box center [496, 181] width 993 height 363
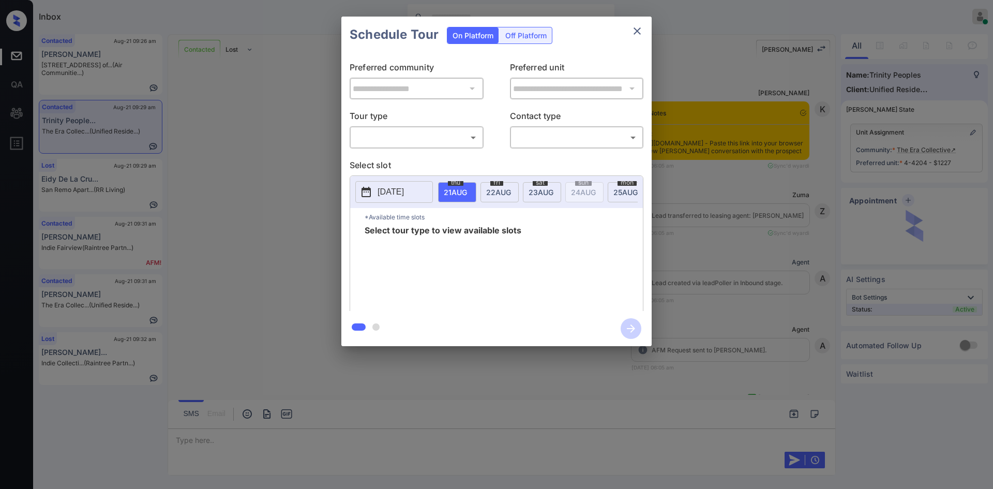
scroll to position [1943, 0]
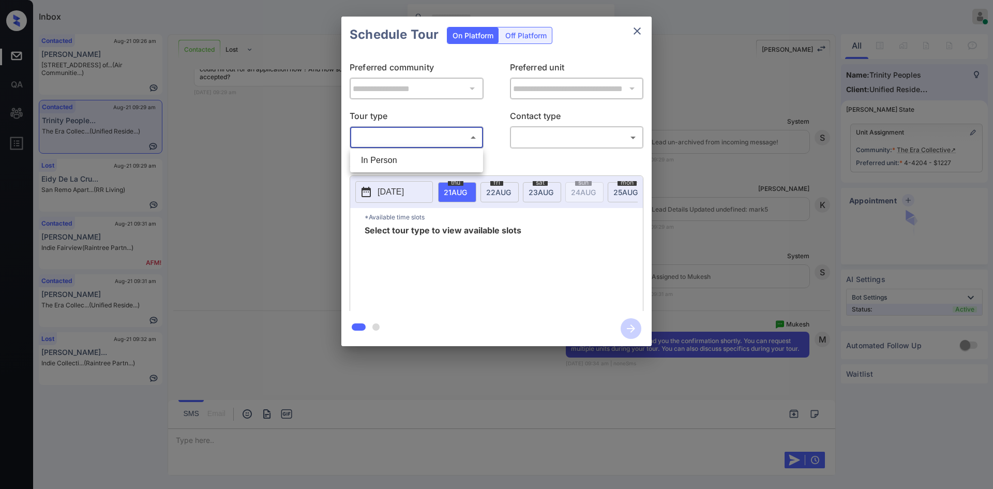
click at [447, 134] on body "Inbox Mukesh Online Set yourself offline Set yourself on break Profile Switch t…" at bounding box center [496, 244] width 993 height 489
click at [425, 158] on li "In Person" at bounding box center [417, 160] width 128 height 19
type input "********"
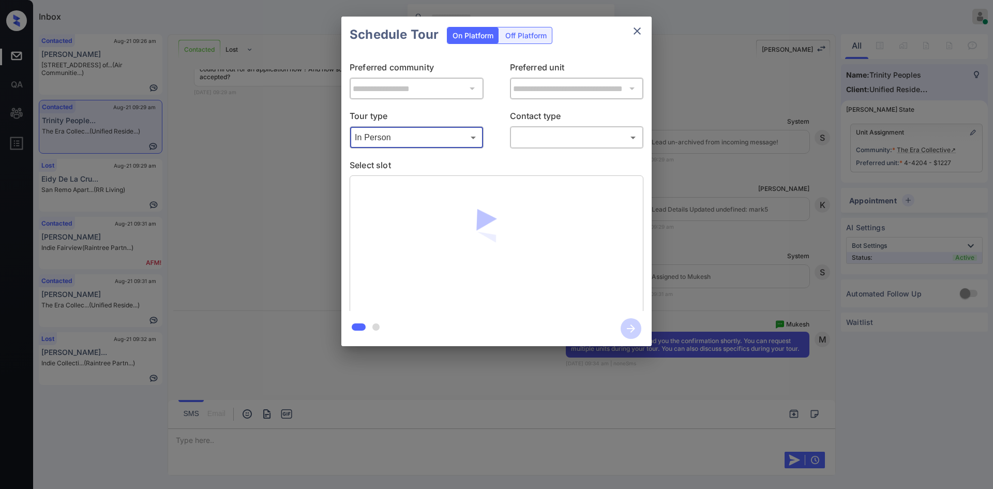
click at [554, 137] on body "Inbox Mukesh Online Set yourself offline Set yourself on break Profile Switch t…" at bounding box center [496, 244] width 993 height 489
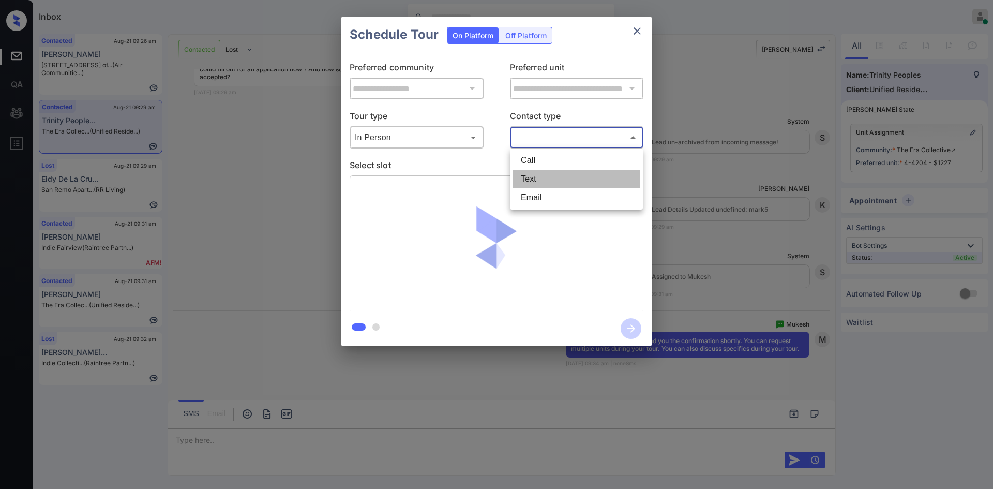
click at [555, 170] on li "Text" at bounding box center [577, 179] width 128 height 19
type input "****"
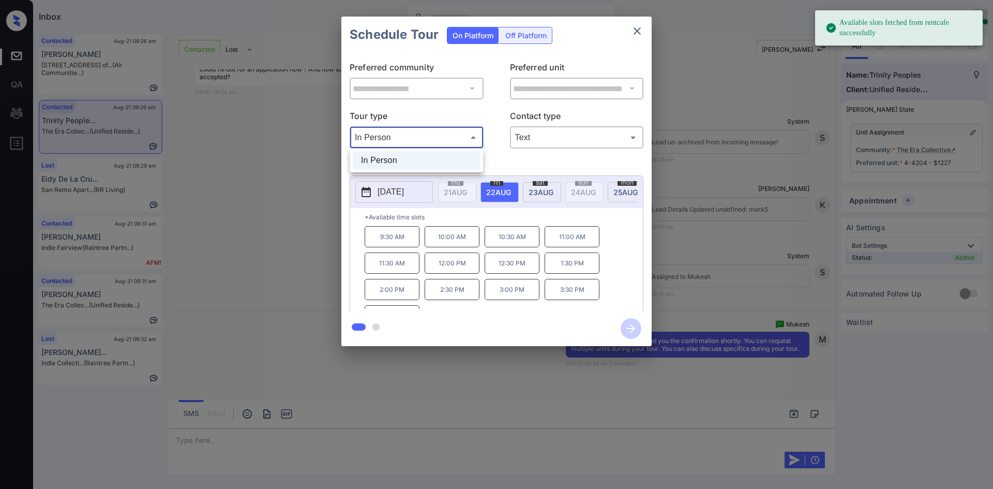
click at [455, 137] on body "Available slots fetched from rentcafe successfully Inbox Mukesh Online Set your…" at bounding box center [496, 244] width 993 height 489
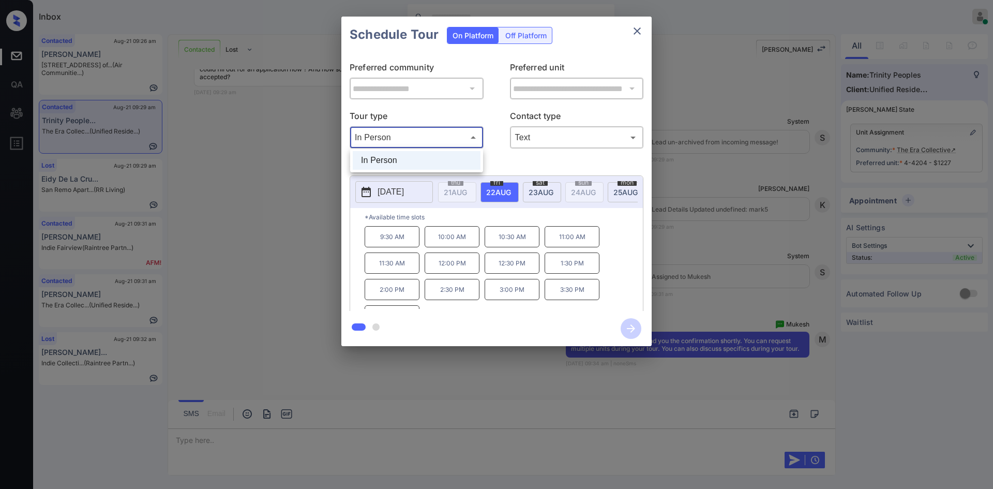
drag, startPoint x: 553, startPoint y: 273, endPoint x: 567, endPoint y: 270, distance: 14.7
click at [567, 270] on div at bounding box center [496, 244] width 993 height 489
click at [567, 268] on p "1:30 PM" at bounding box center [572, 262] width 55 height 21
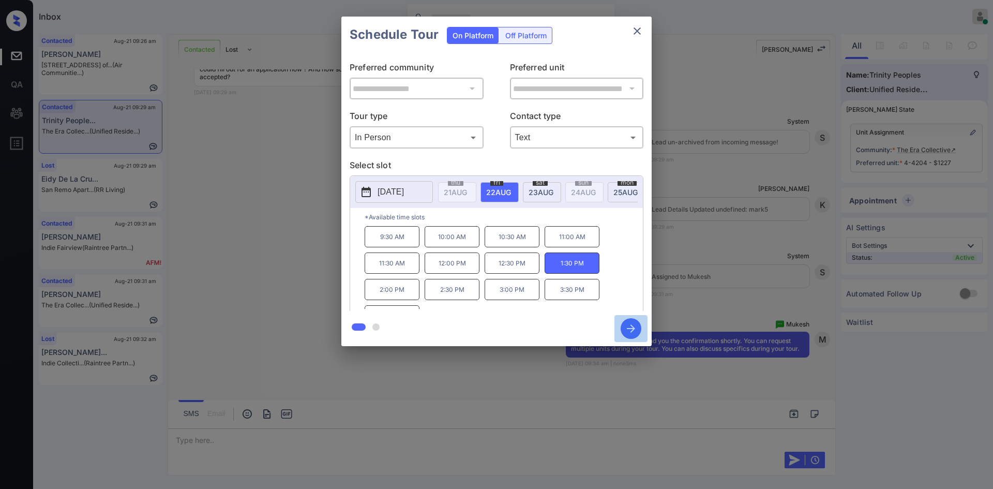
click at [630, 333] on icon "button" at bounding box center [631, 328] width 21 height 21
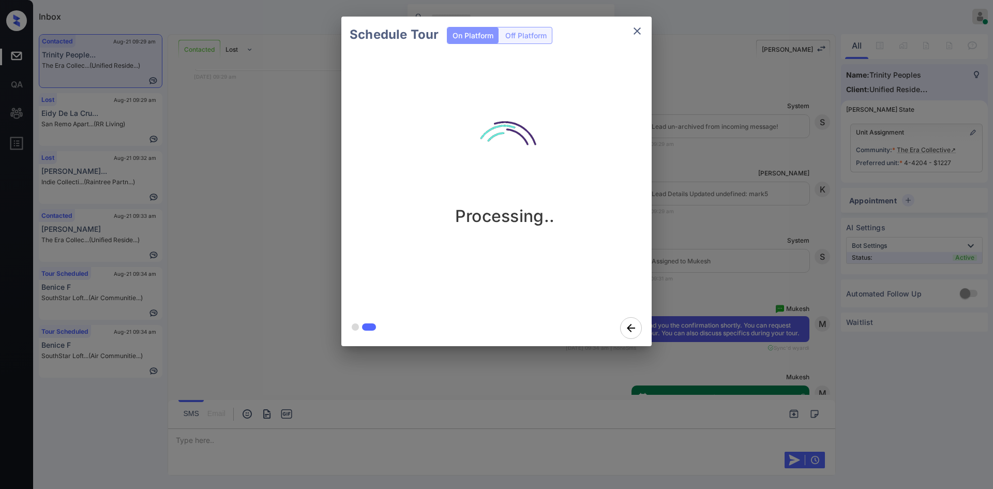
scroll to position [2164, 0]
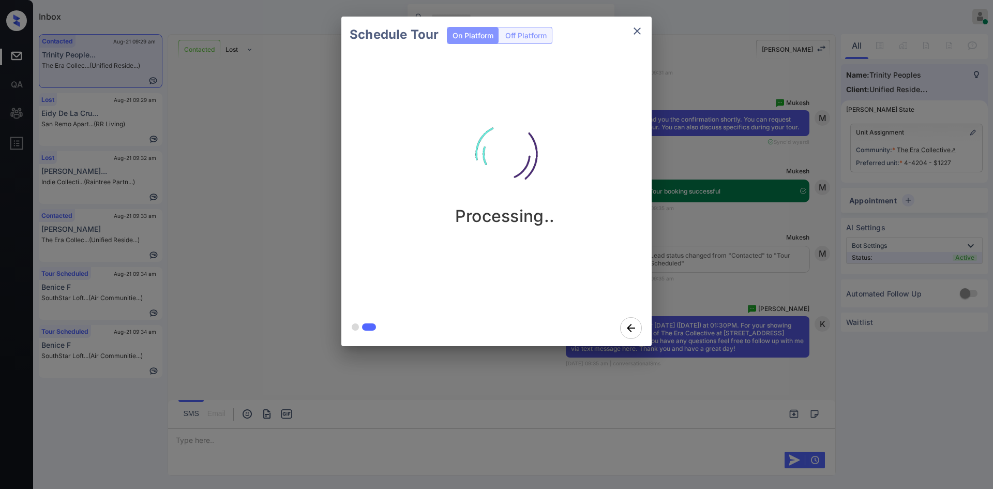
click at [717, 227] on div "Schedule Tour On Platform Off Platform Processing.." at bounding box center [496, 181] width 993 height 363
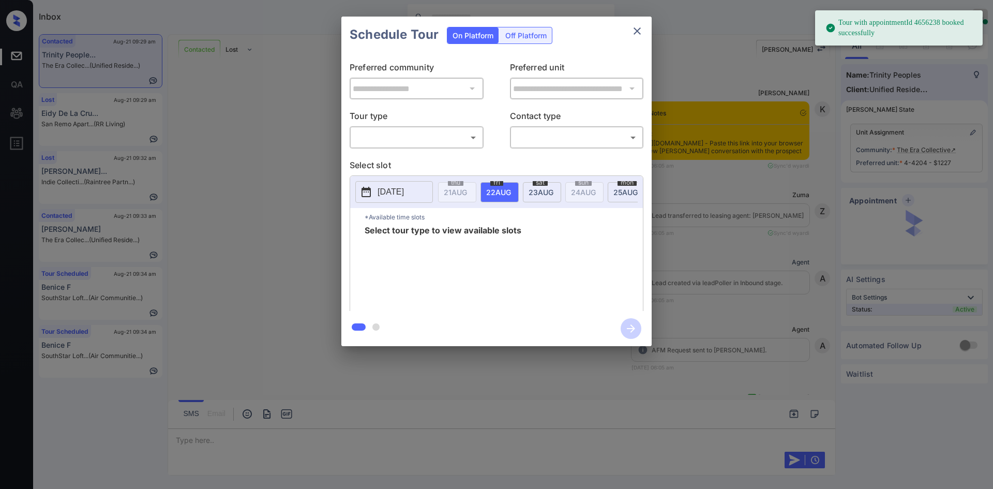
scroll to position [2164, 0]
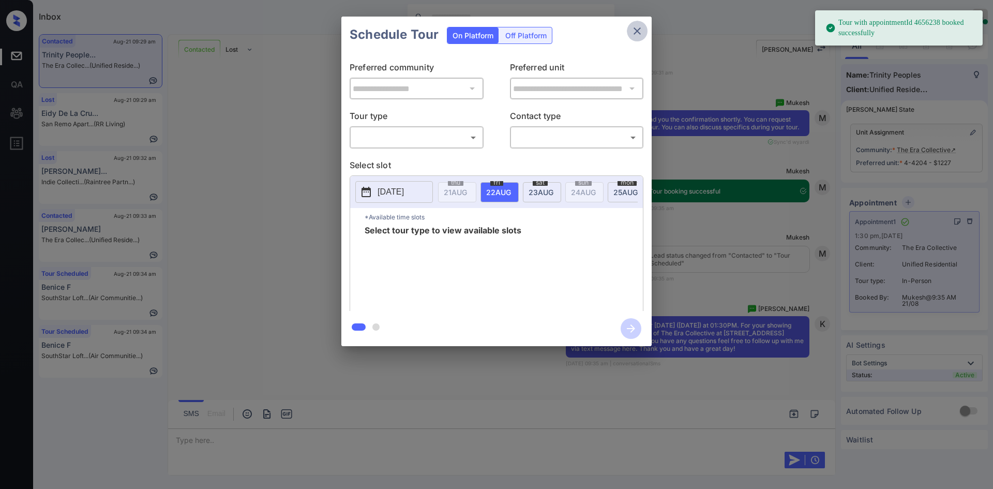
click at [641, 28] on icon "close" at bounding box center [637, 31] width 12 height 12
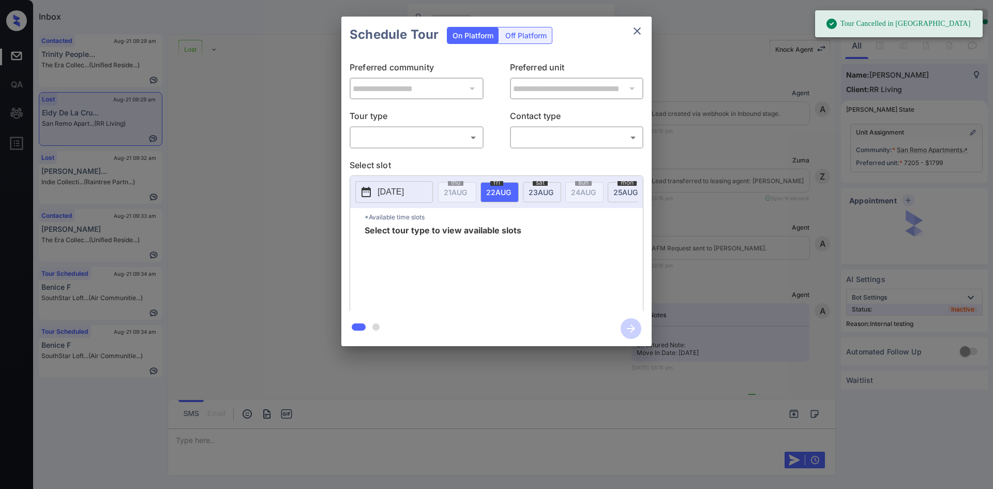
scroll to position [9172, 0]
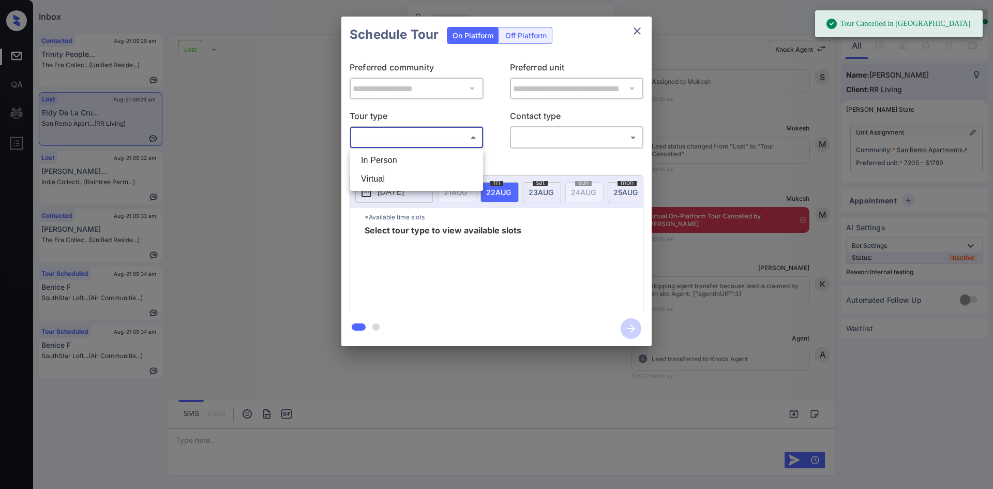
click at [469, 145] on body "Tour Cancelled in Knock Inbox Mukesh Online Set yourself offline Set yourself o…" at bounding box center [496, 244] width 993 height 489
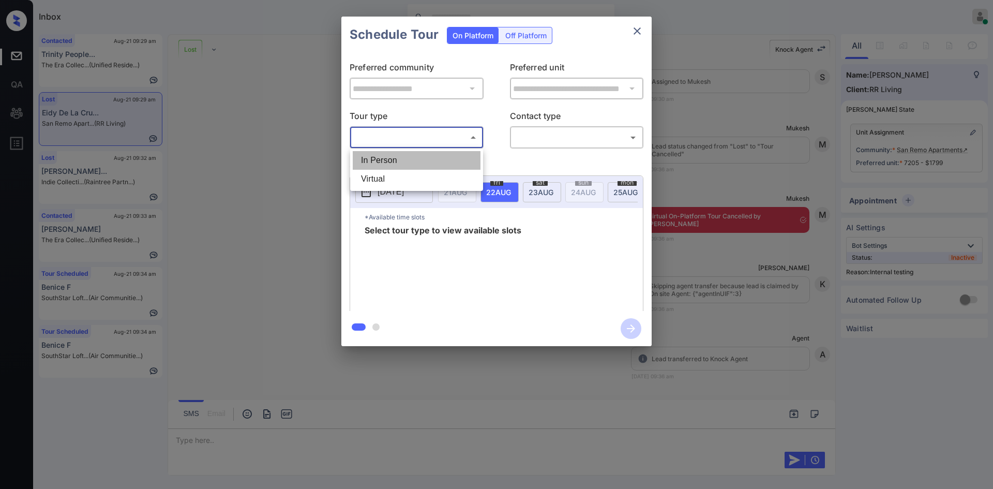
click at [424, 159] on li "In Person" at bounding box center [417, 160] width 128 height 19
type input "********"
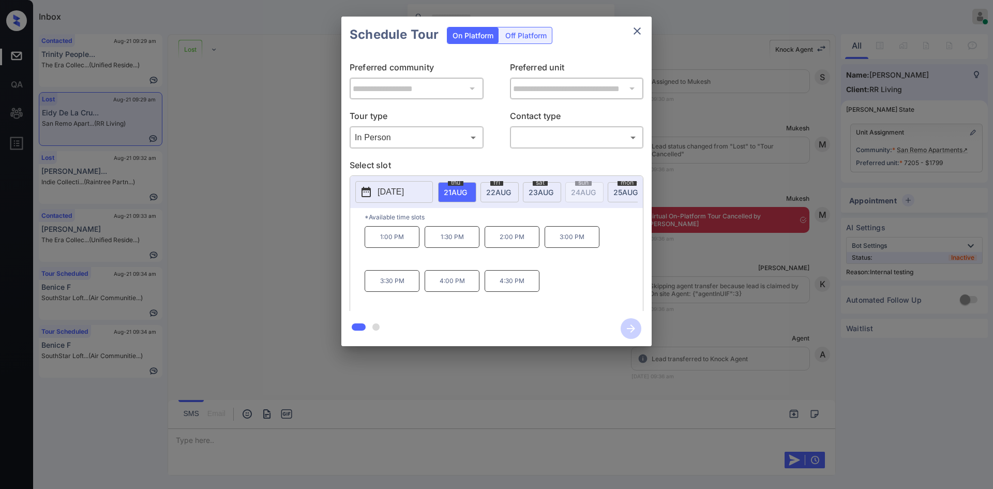
click at [467, 193] on span "[DATE]" at bounding box center [455, 192] width 23 height 9
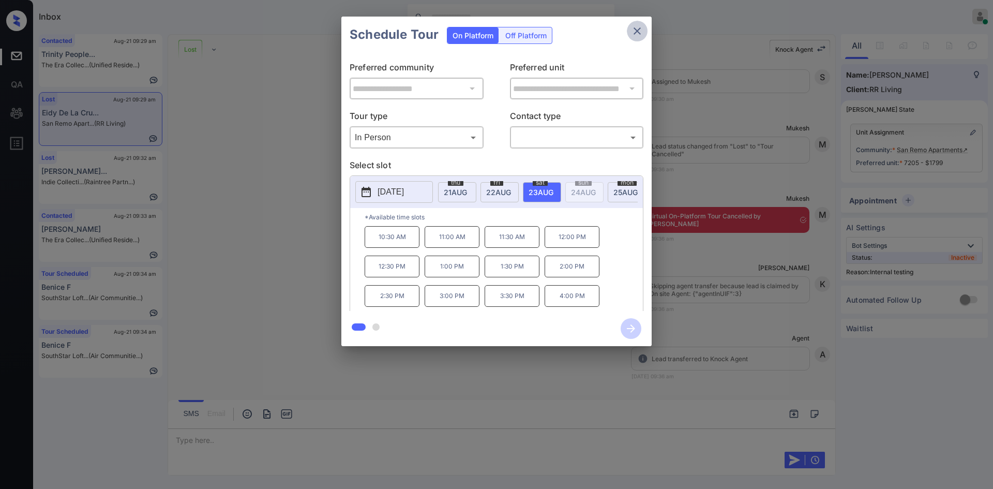
click at [642, 31] on icon "close" at bounding box center [637, 31] width 12 height 12
